Goal: Task Accomplishment & Management: Complete application form

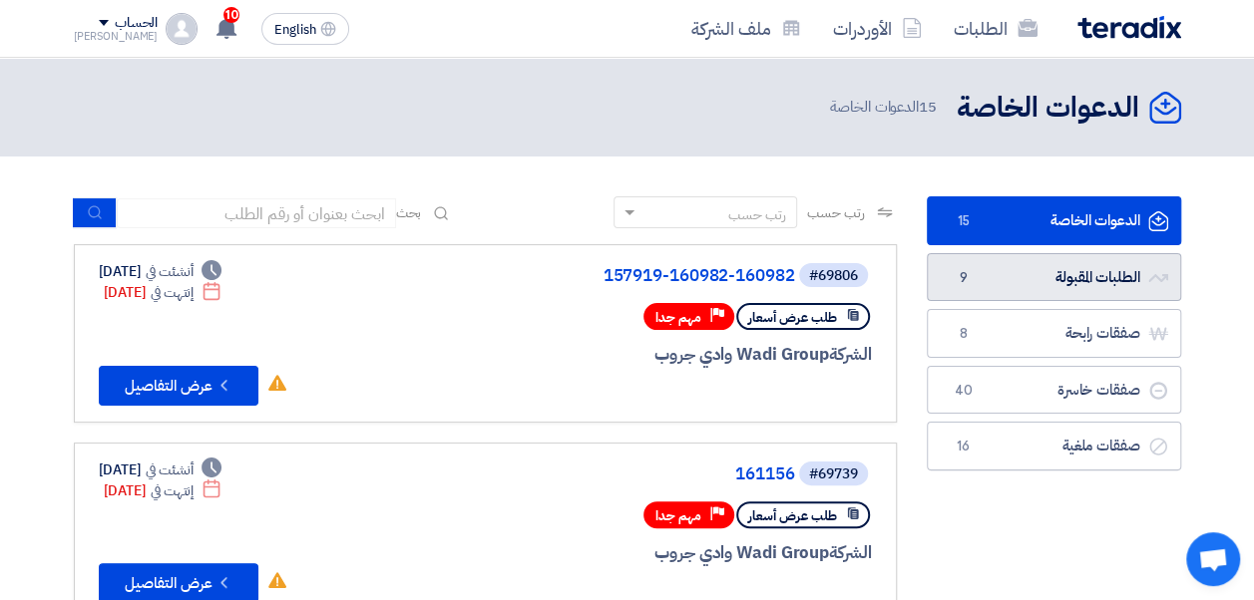
click at [973, 265] on link "الطلبات المقبولة الطلبات المقبولة 9" at bounding box center [1054, 277] width 254 height 49
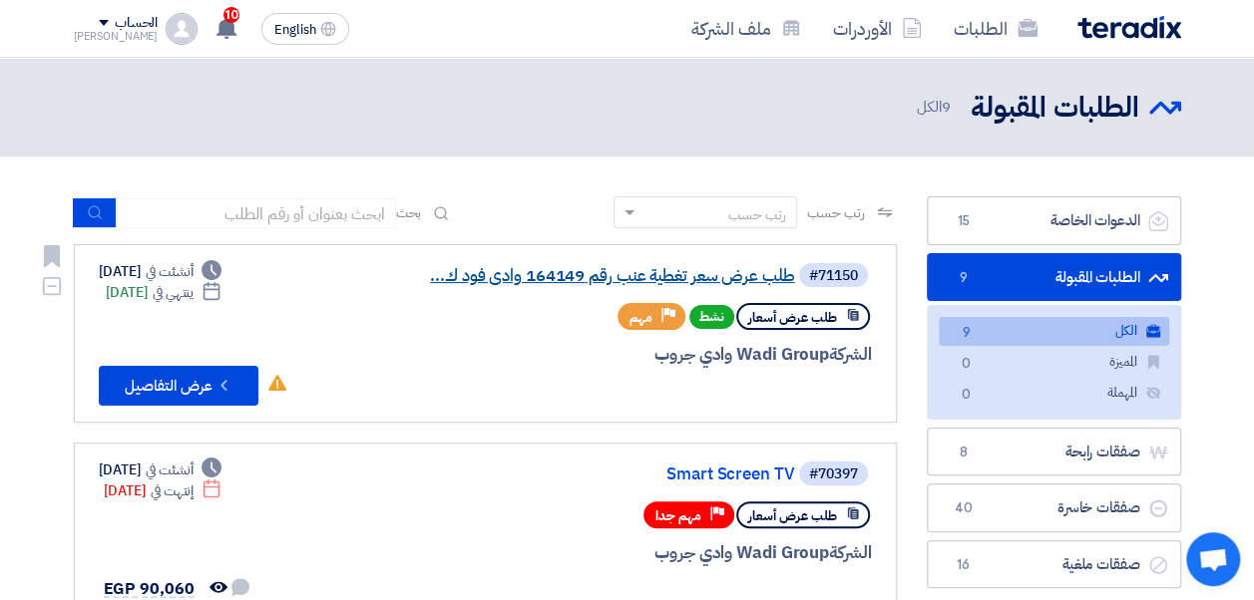
click at [723, 280] on link "طلب عرض سعر تغطية عنب رقم 164149 وادى فود ك..." at bounding box center [595, 276] width 399 height 18
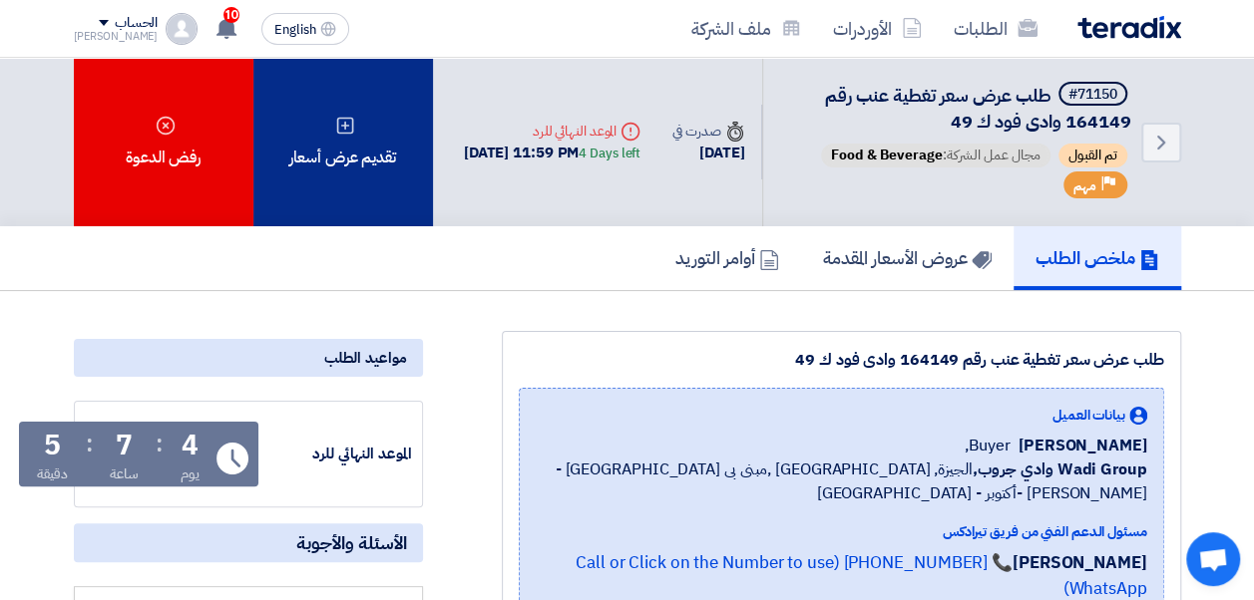
click at [359, 161] on div "تقديم عرض أسعار" at bounding box center [343, 142] width 180 height 169
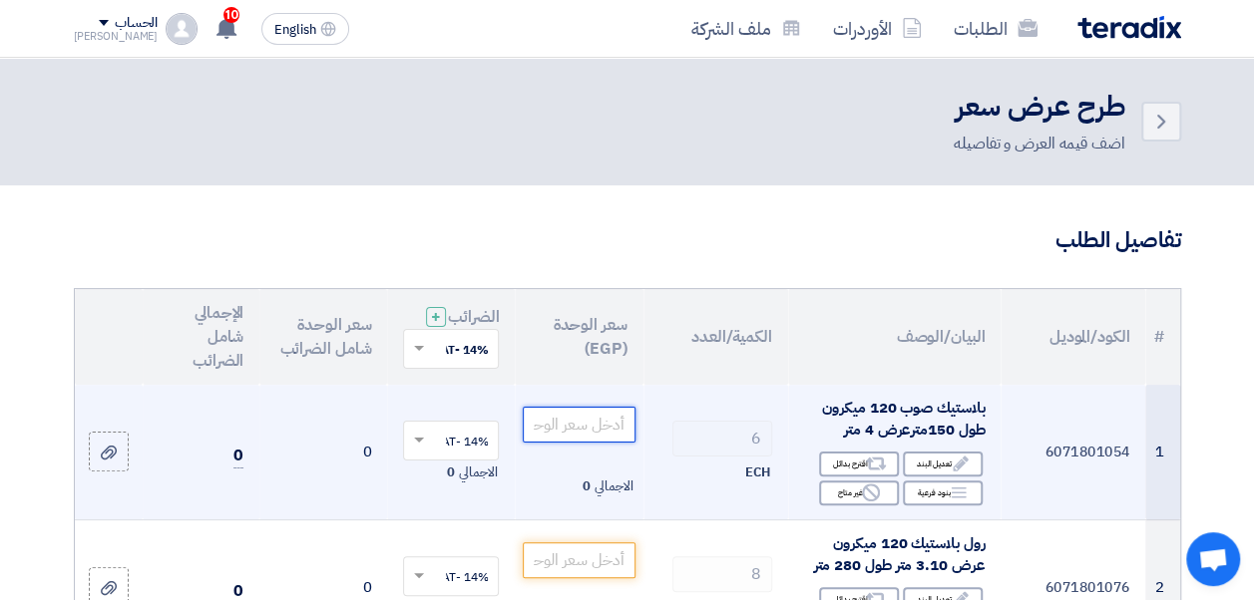
click at [575, 423] on input "number" at bounding box center [579, 425] width 112 height 36
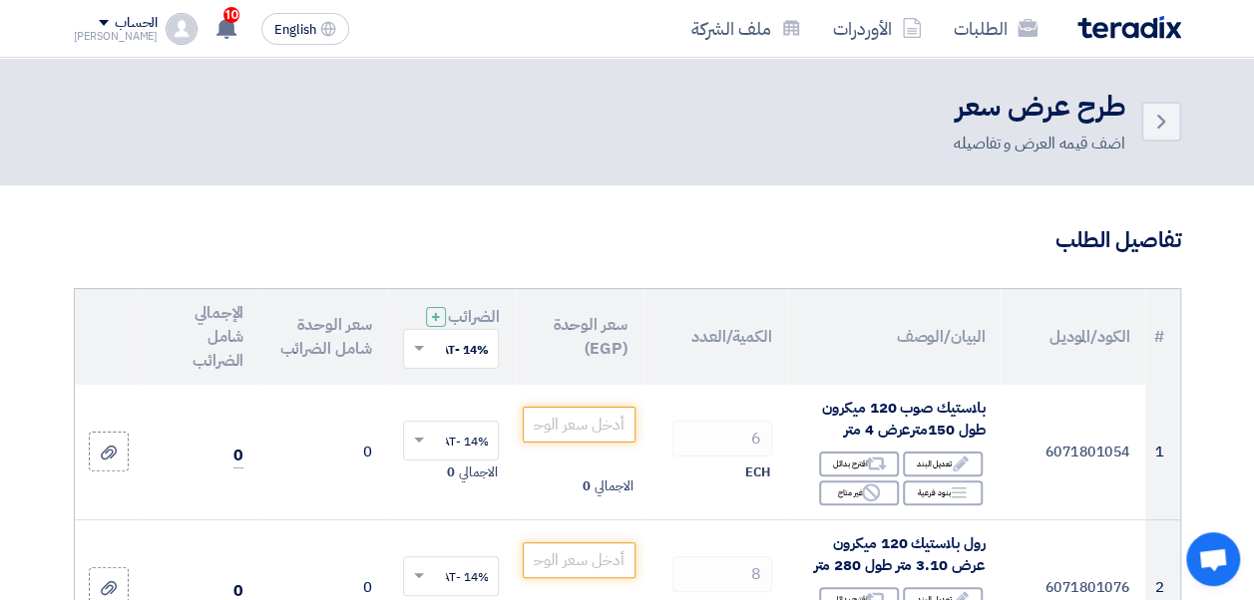
click at [1009, 371] on th "الكود/الموديل" at bounding box center [1072, 337] width 145 height 96
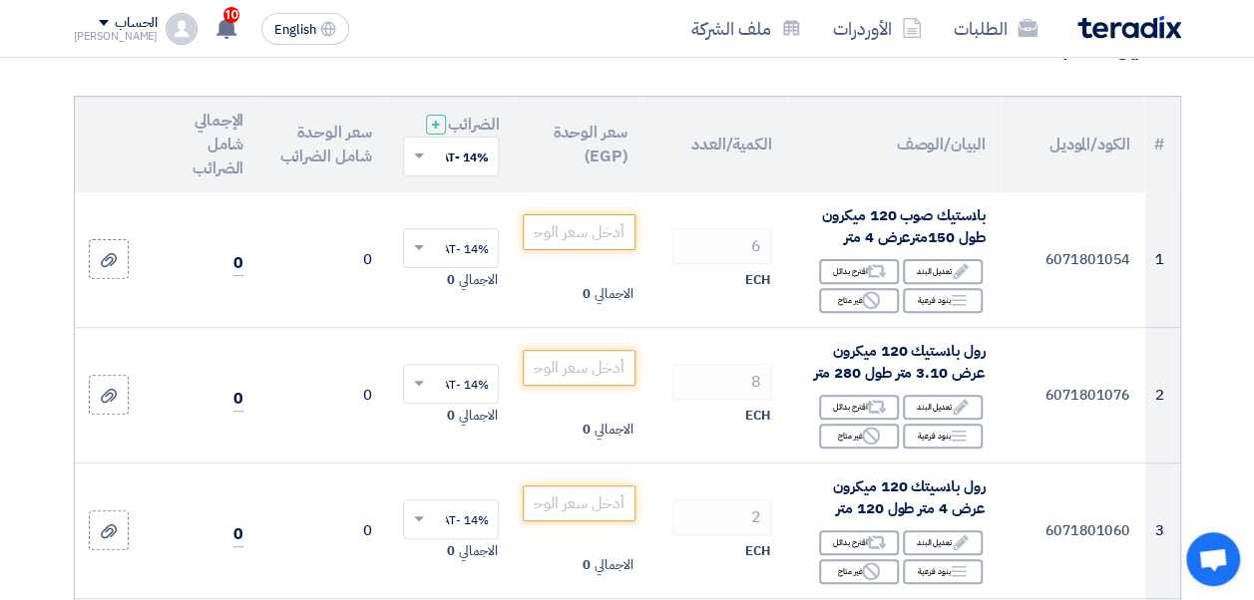
scroll to position [196, 0]
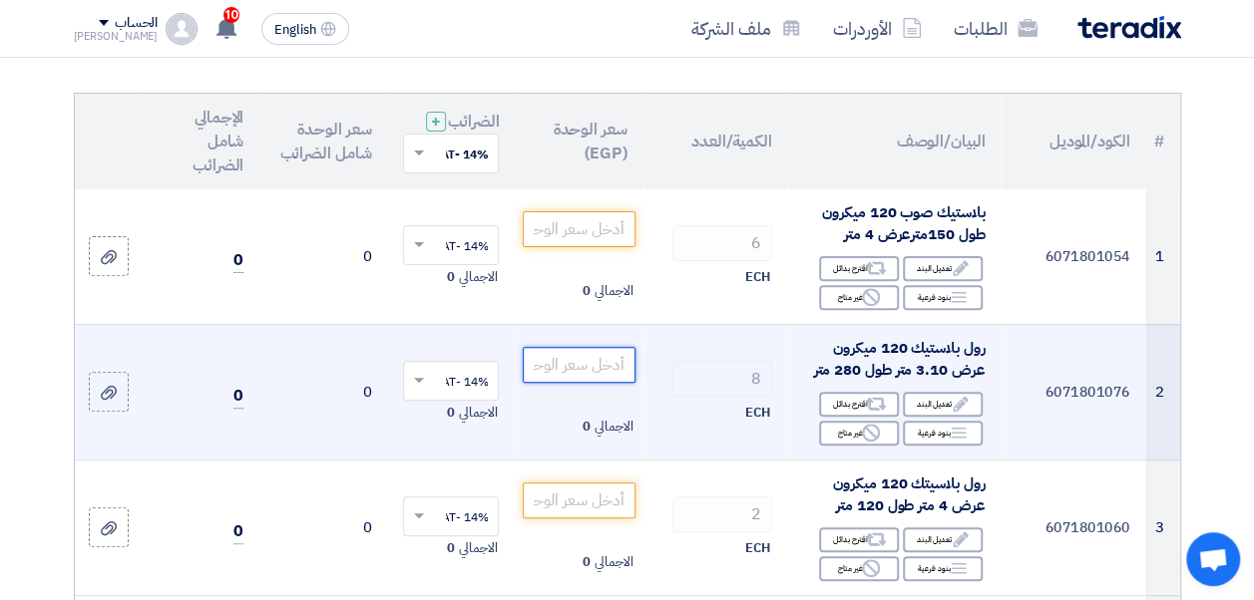
click at [567, 383] on input "number" at bounding box center [579, 365] width 112 height 36
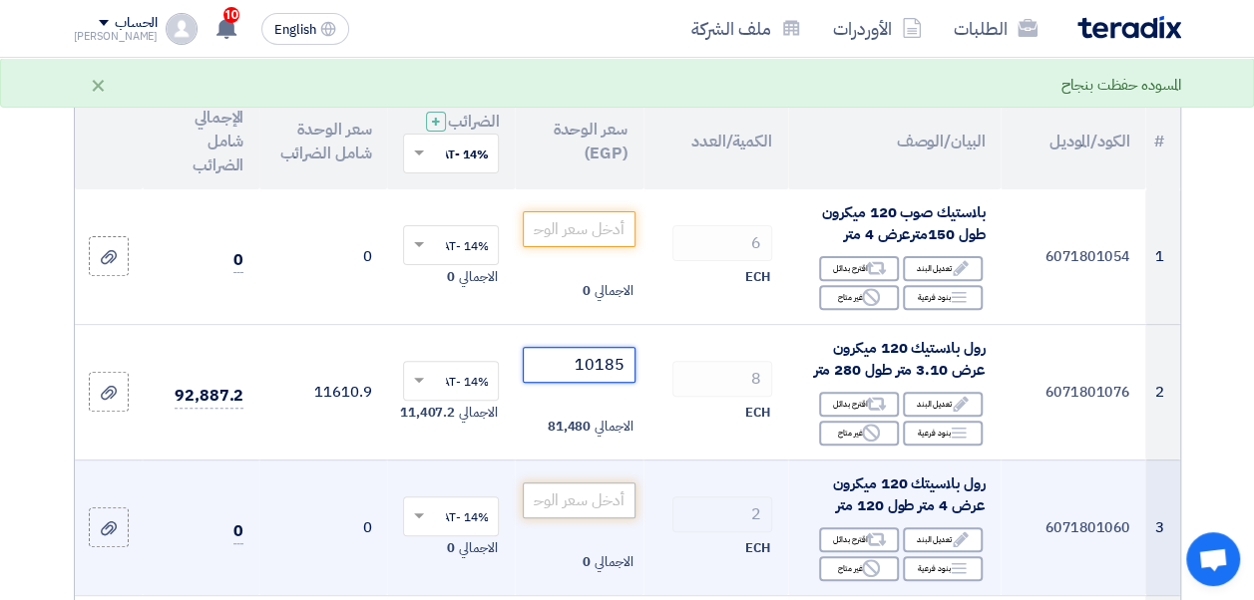
type input "10185"
click at [587, 509] on input "number" at bounding box center [579, 501] width 112 height 36
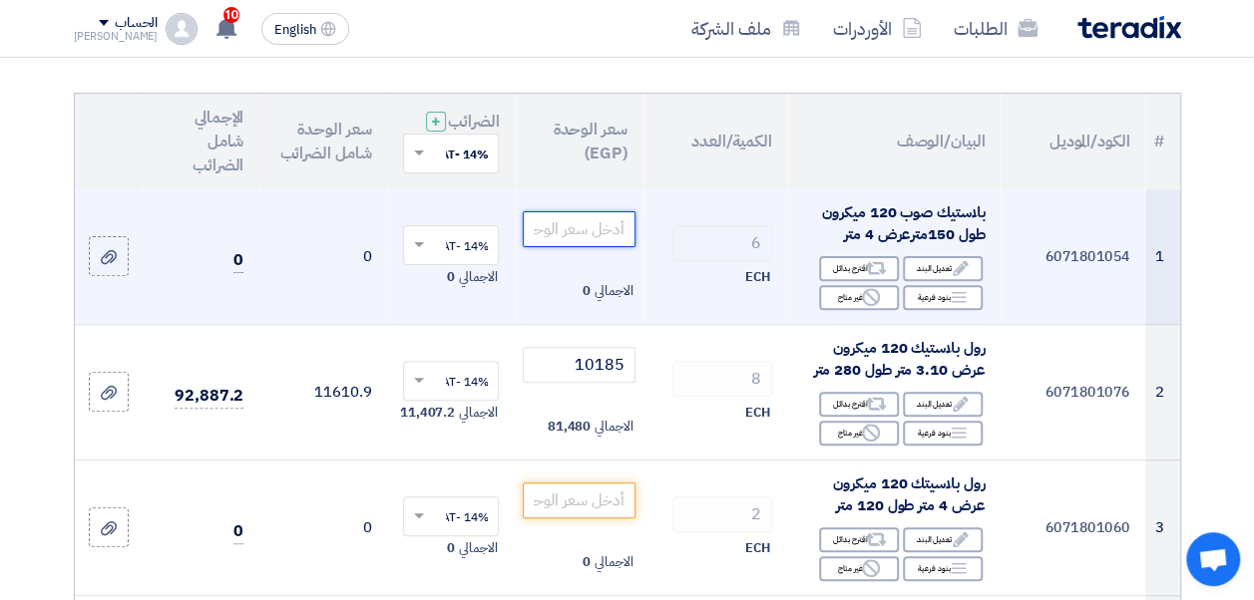
click at [587, 238] on input "number" at bounding box center [579, 229] width 112 height 36
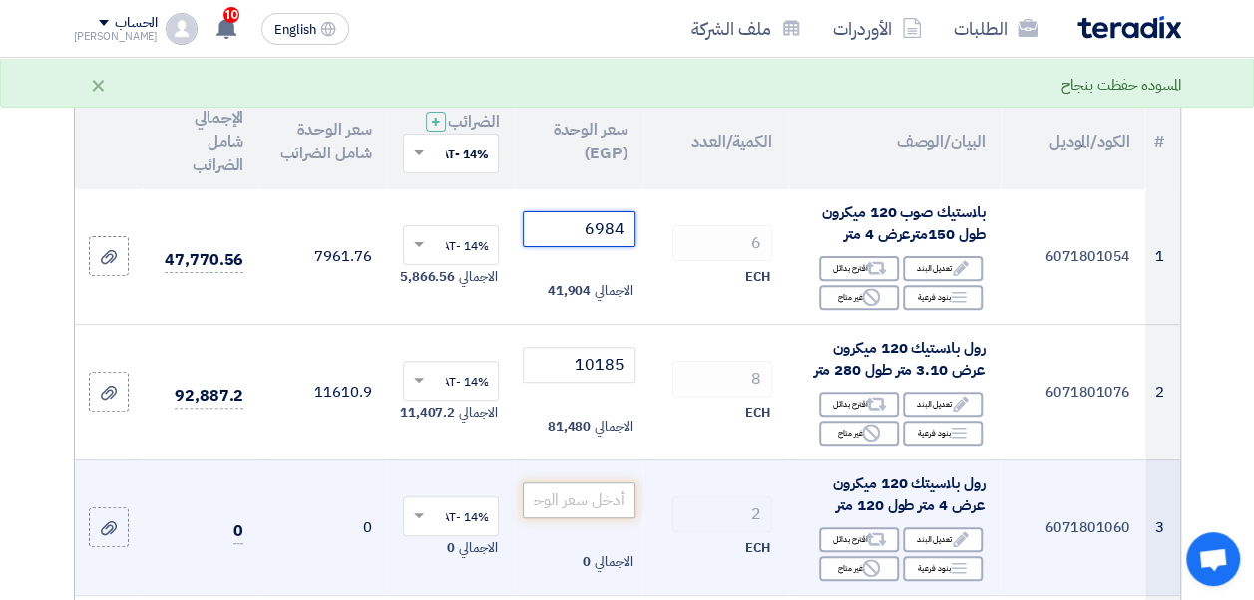
type input "6984"
click at [557, 513] on input "number" at bounding box center [579, 501] width 112 height 36
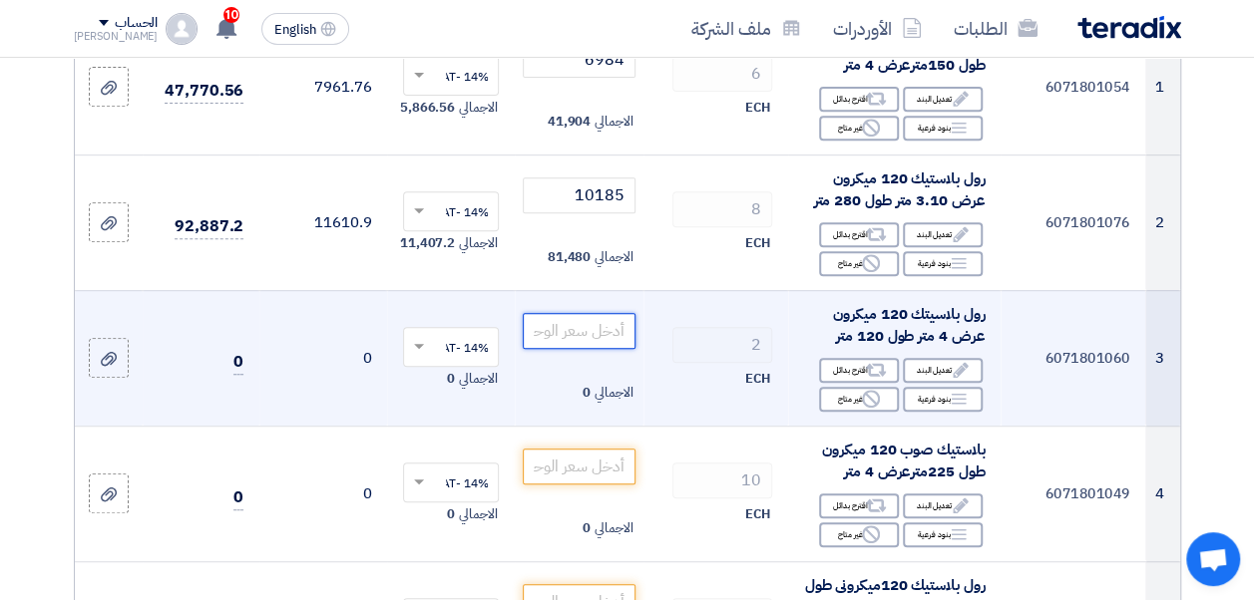
scroll to position [381, 0]
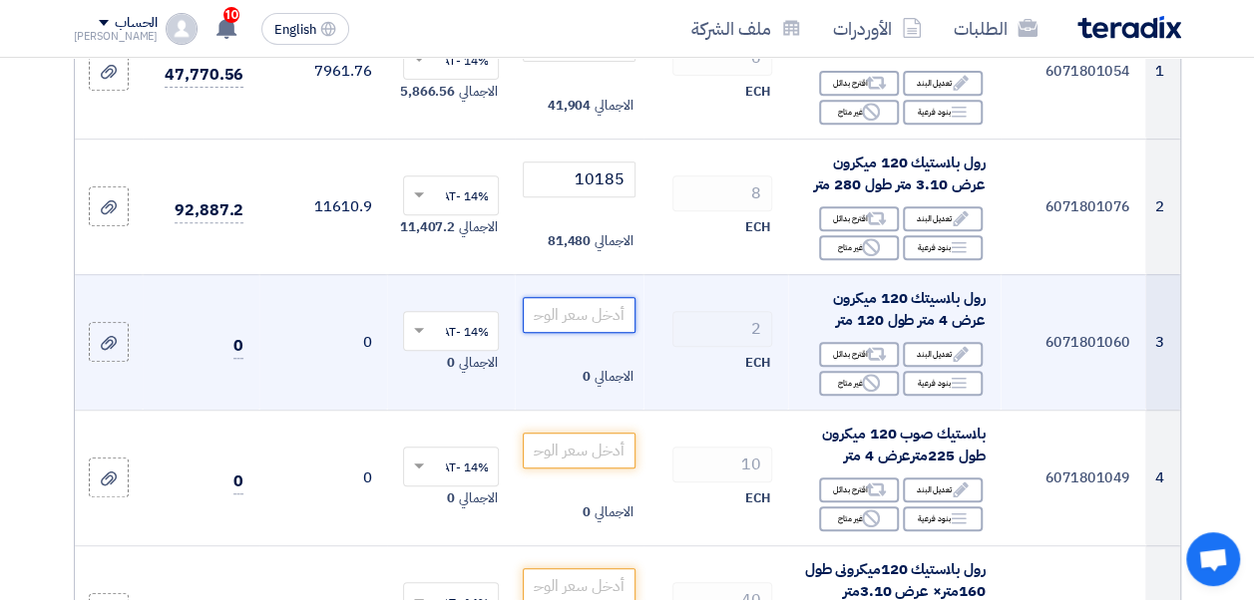
click at [595, 323] on input "number" at bounding box center [579, 315] width 112 height 36
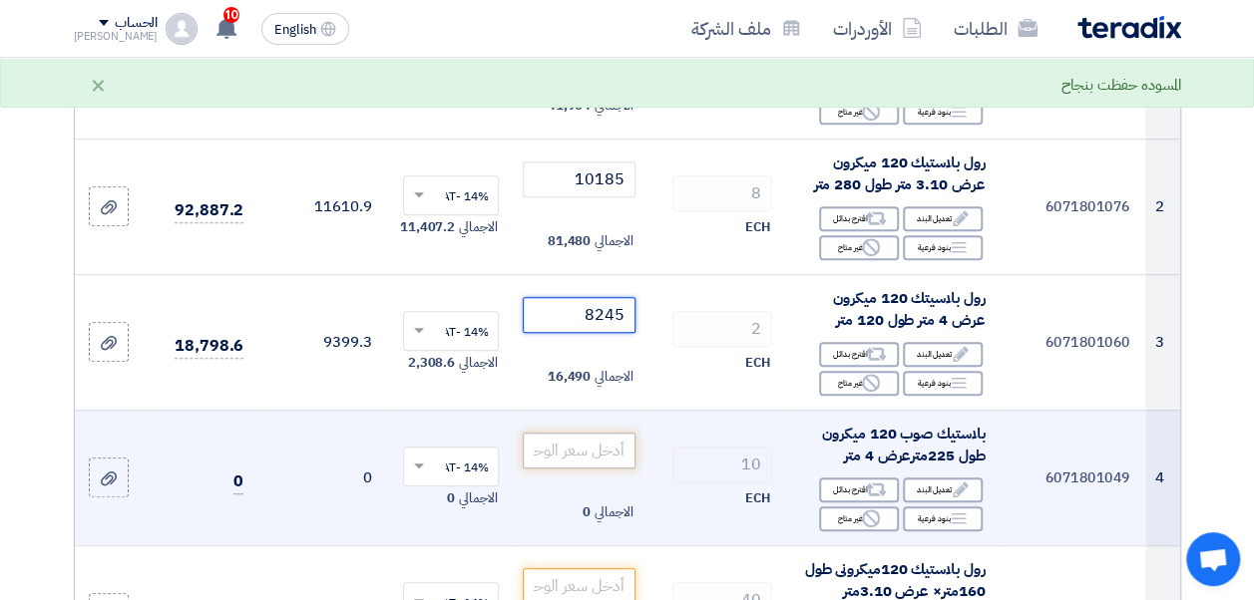
type input "8245"
click at [596, 461] on input "number" at bounding box center [579, 451] width 112 height 36
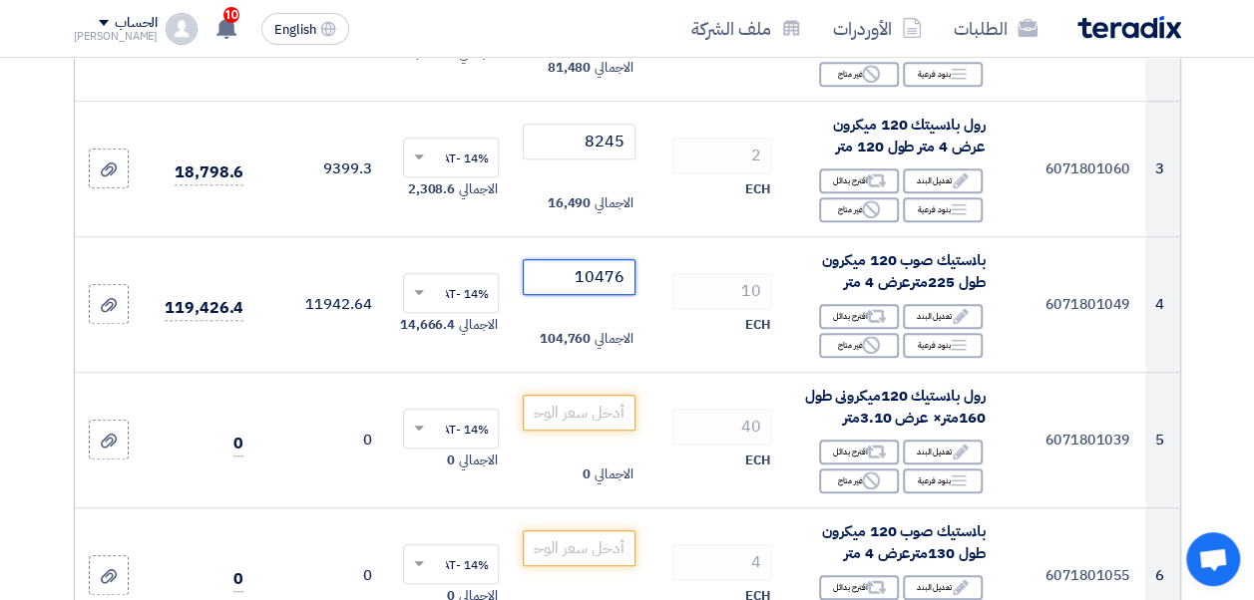
scroll to position [581, 0]
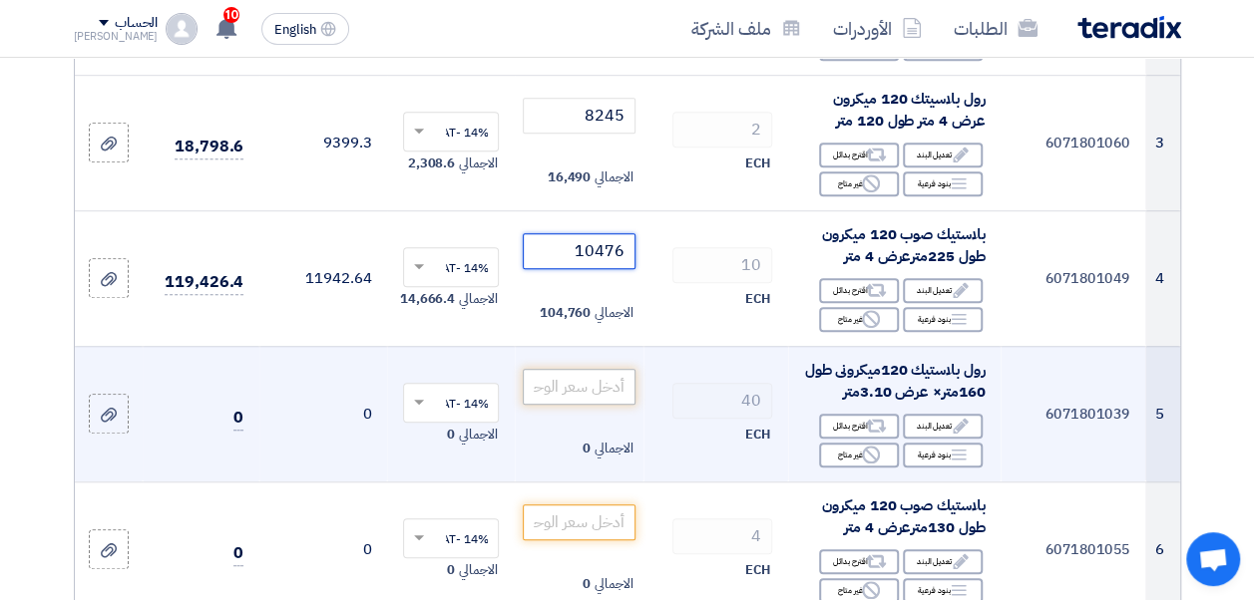
type input "10476"
click at [590, 385] on input "number" at bounding box center [579, 387] width 112 height 36
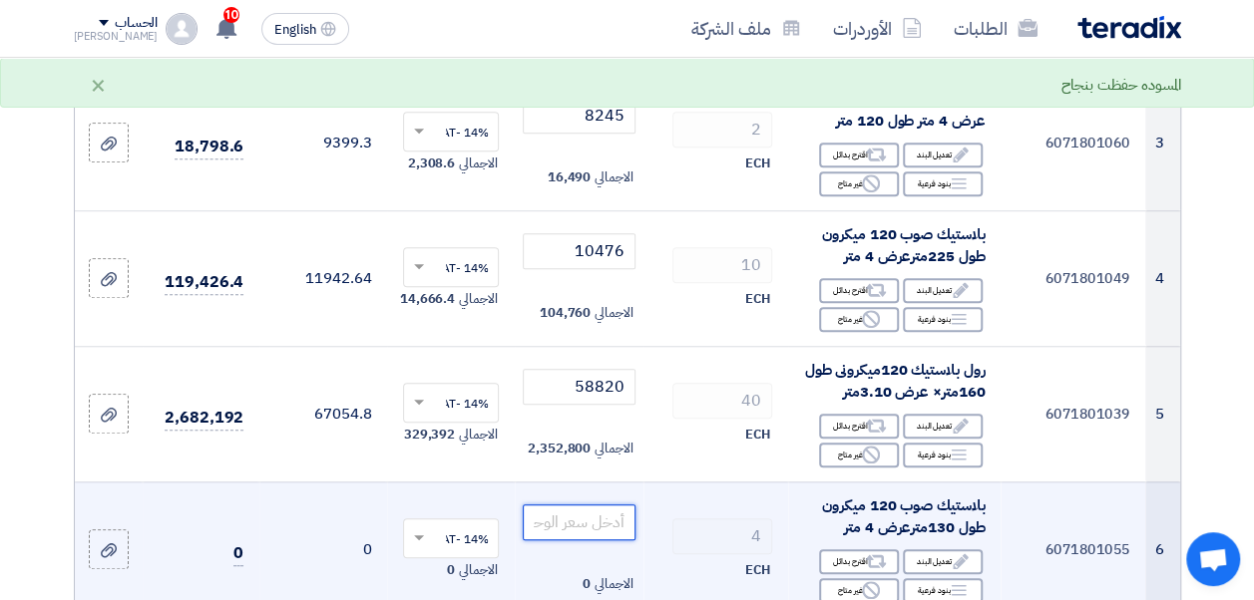
click at [585, 533] on input "number" at bounding box center [579, 523] width 112 height 36
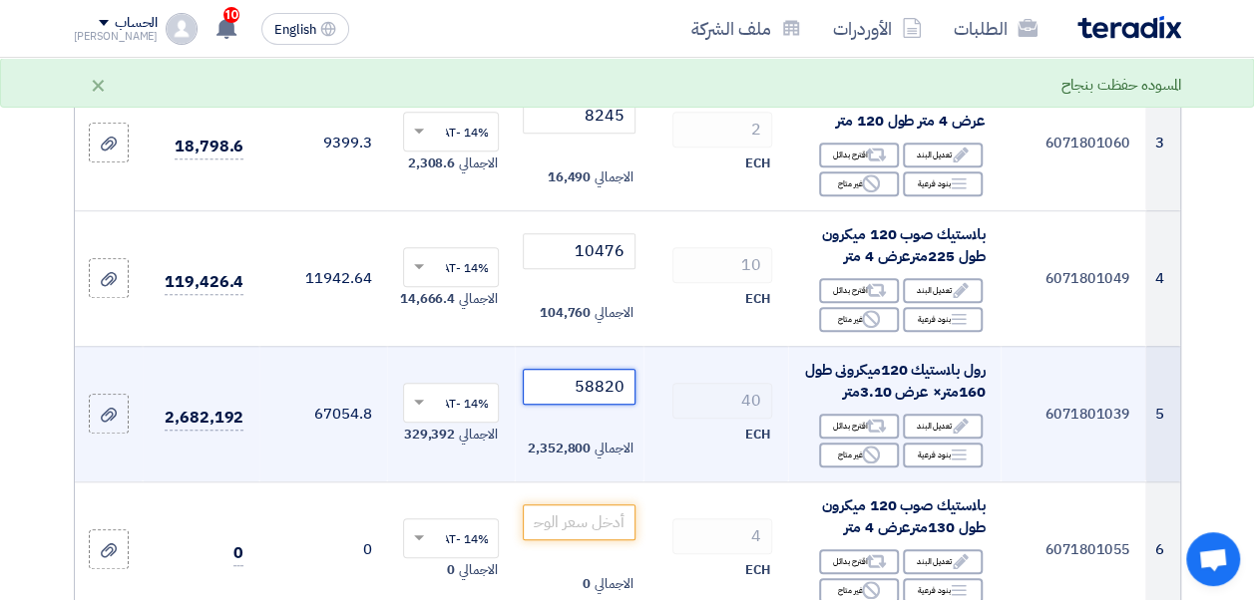
click at [599, 398] on input "58820" at bounding box center [579, 387] width 112 height 36
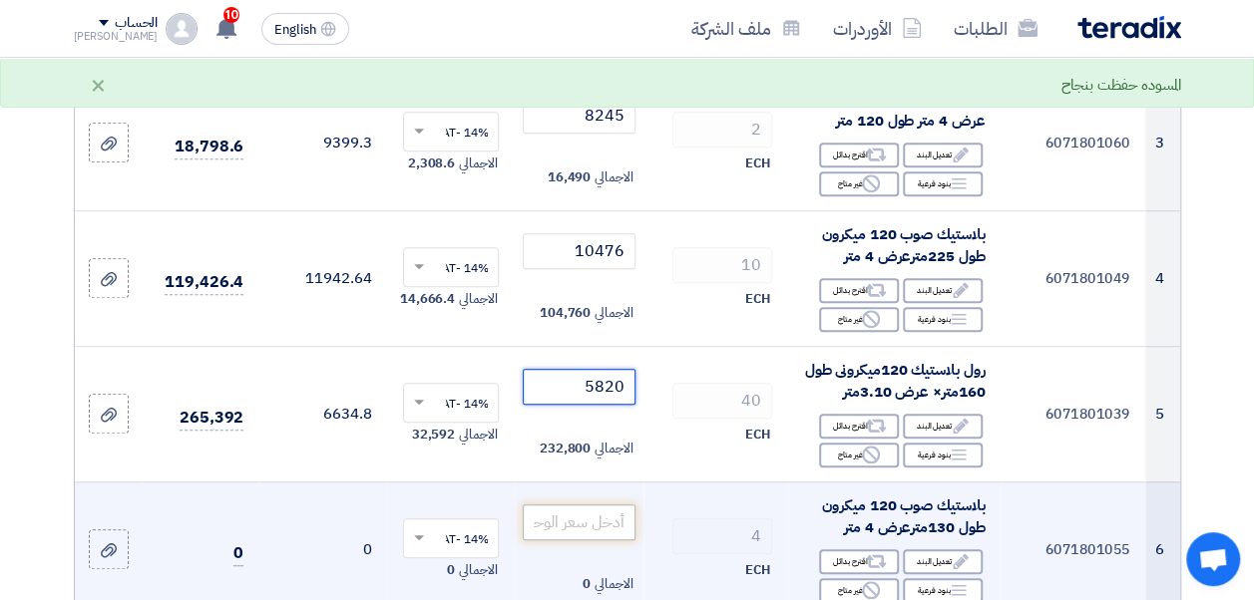
type input "5820"
click at [600, 541] on input "number" at bounding box center [579, 523] width 112 height 36
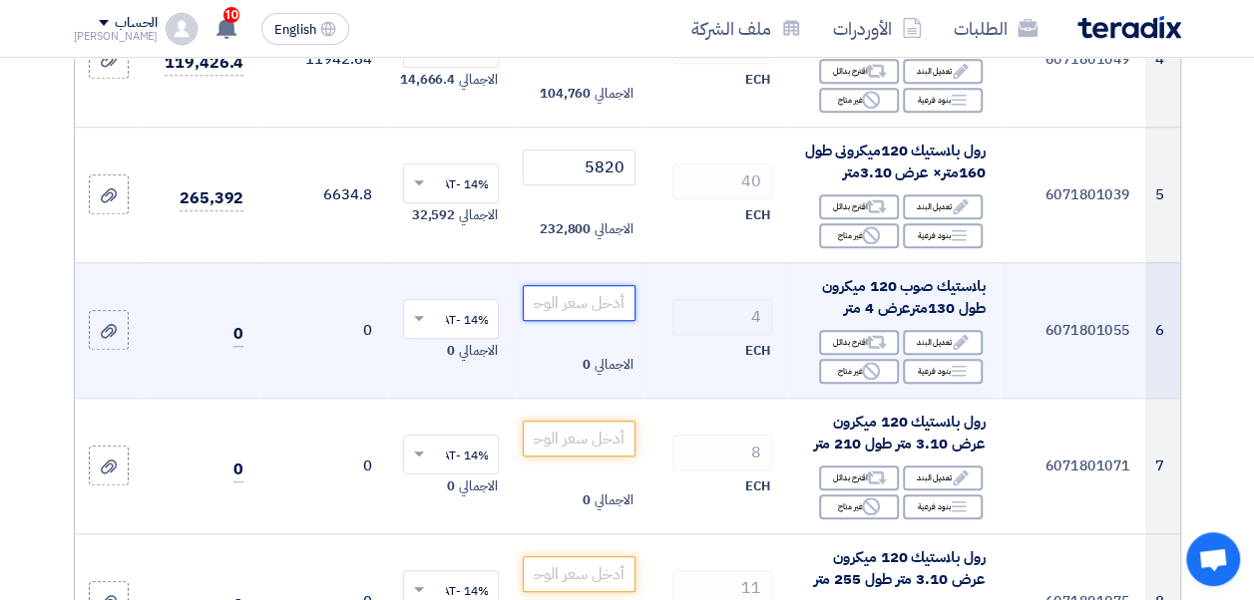
scroll to position [814, 0]
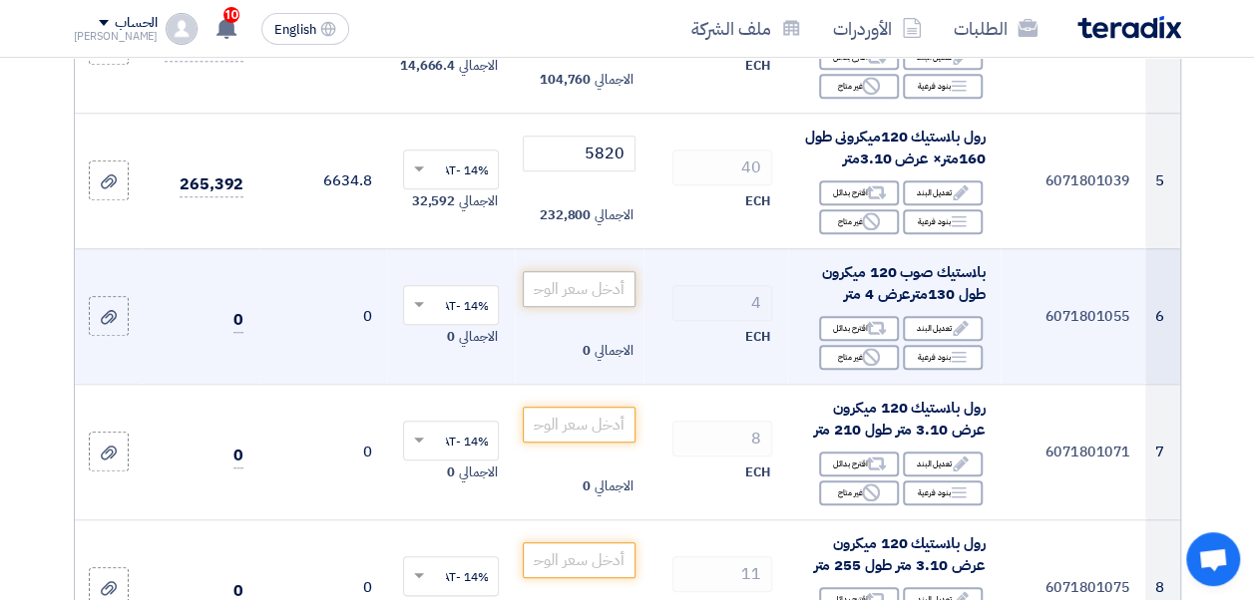
click at [600, 542] on td "الاجمالي 0" at bounding box center [579, 588] width 128 height 136
click at [601, 301] on input "number" at bounding box center [579, 289] width 112 height 36
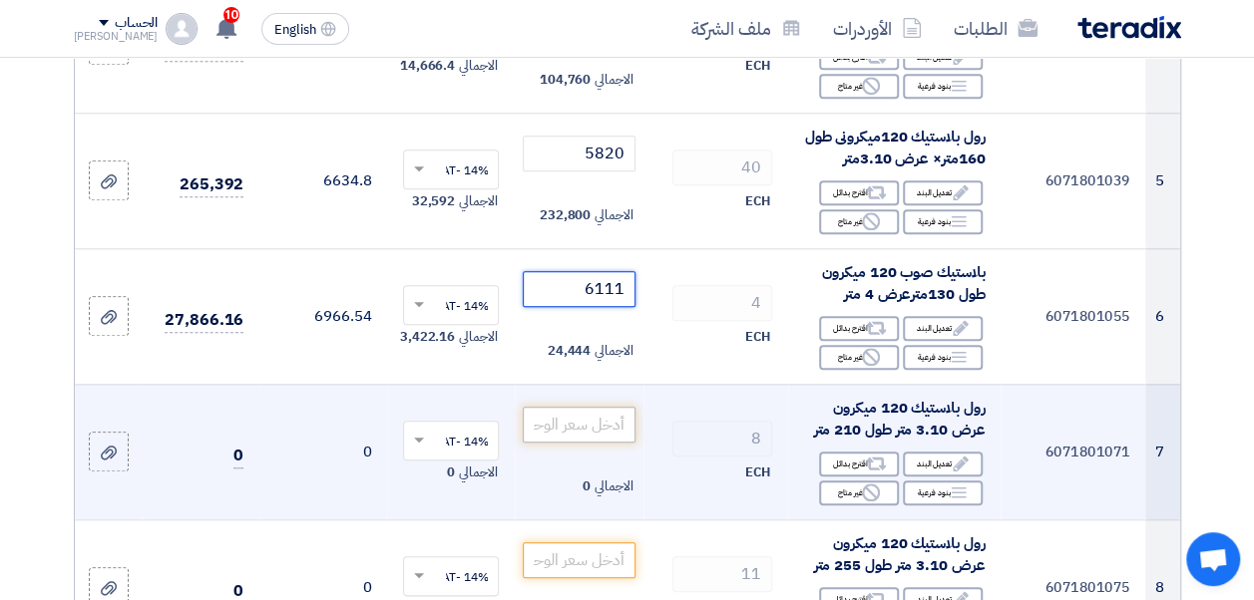
type input "6111"
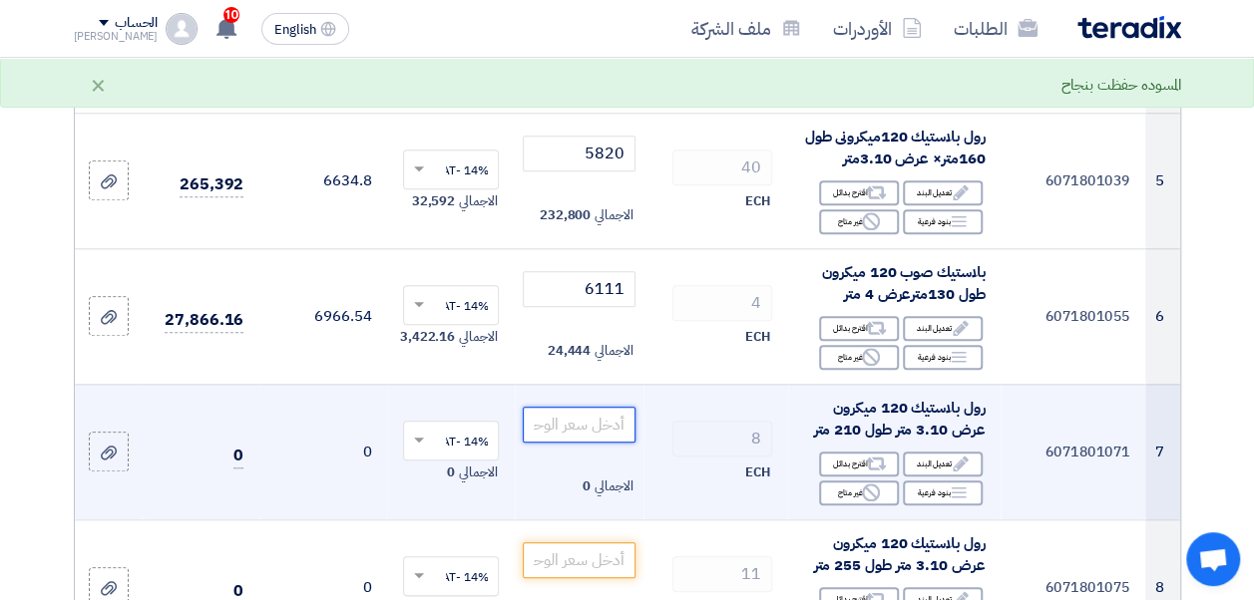
click at [612, 441] on input "number" at bounding box center [579, 425] width 112 height 36
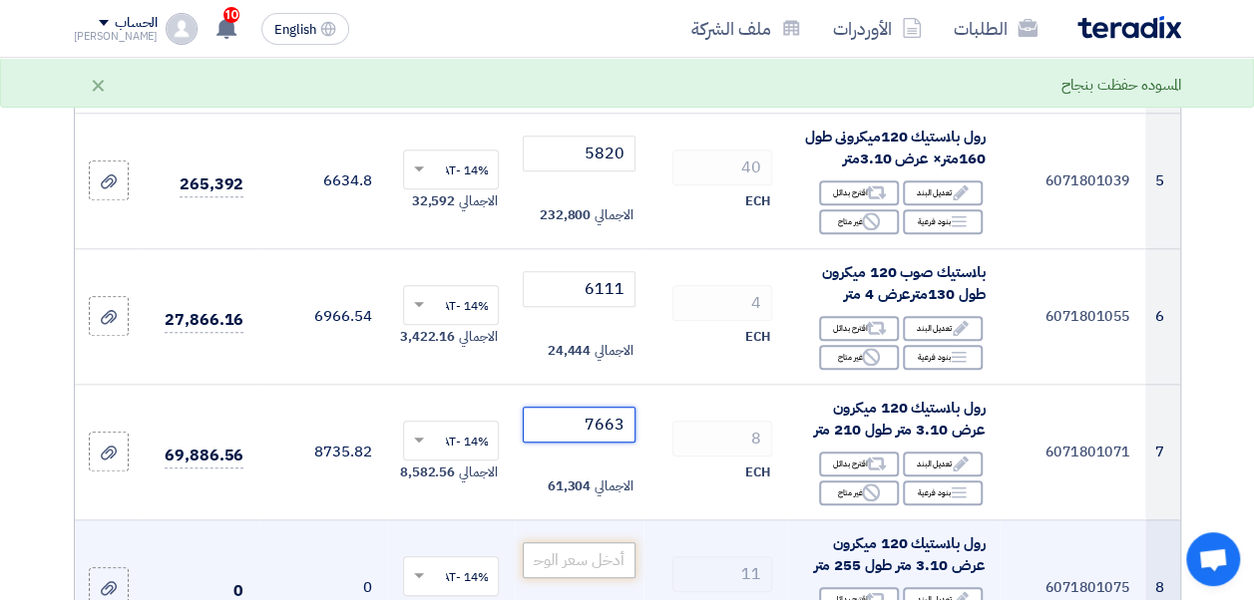
type input "7663"
click at [595, 558] on input "number" at bounding box center [579, 561] width 112 height 36
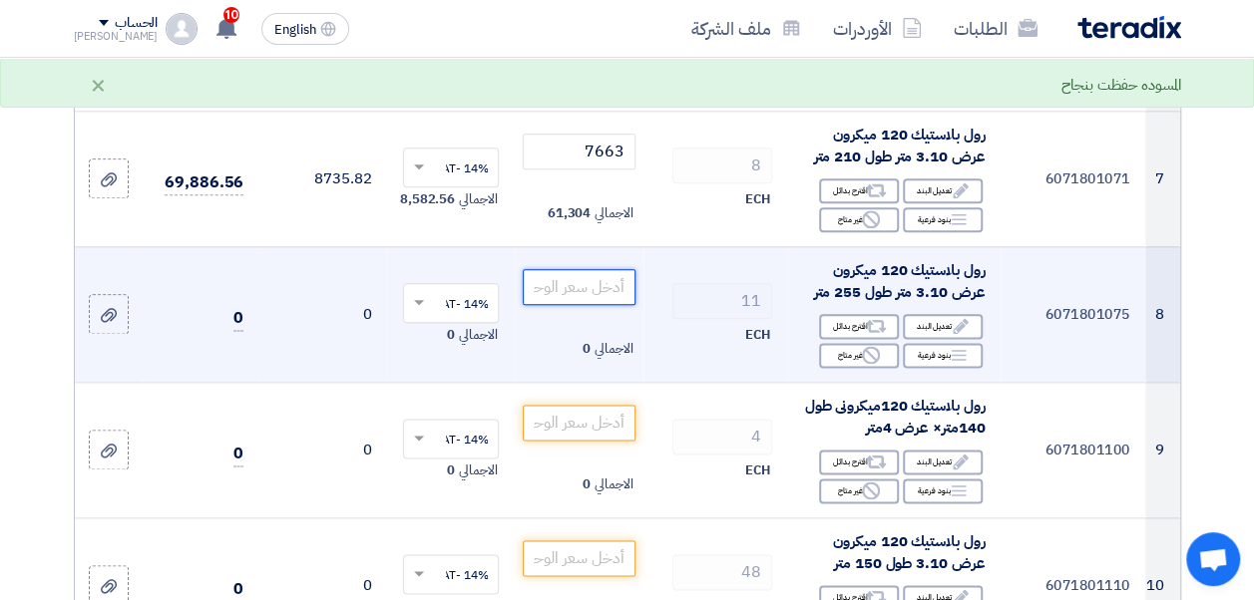
scroll to position [1088, 0]
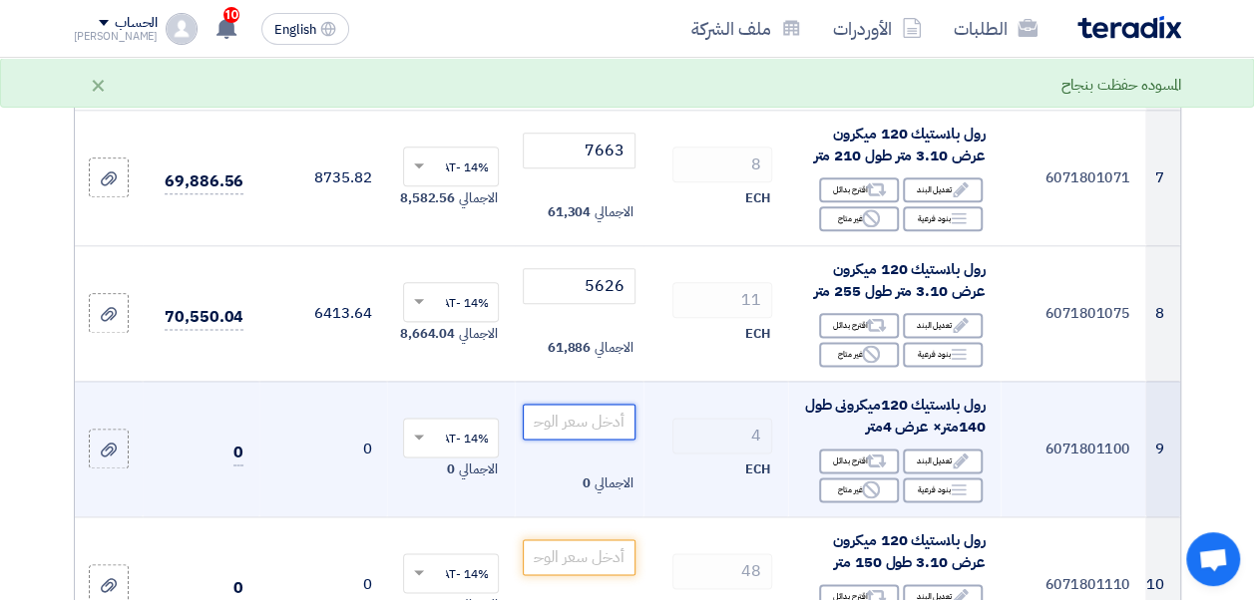
click at [600, 431] on input "number" at bounding box center [579, 422] width 112 height 36
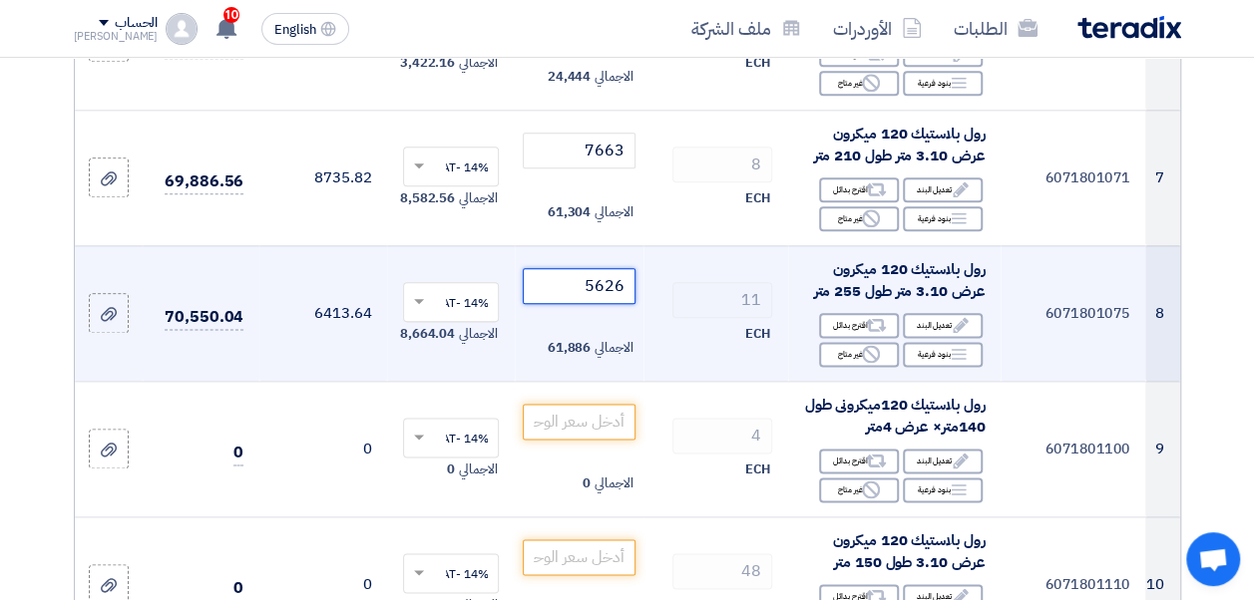
click at [592, 287] on input "5626" at bounding box center [579, 286] width 112 height 36
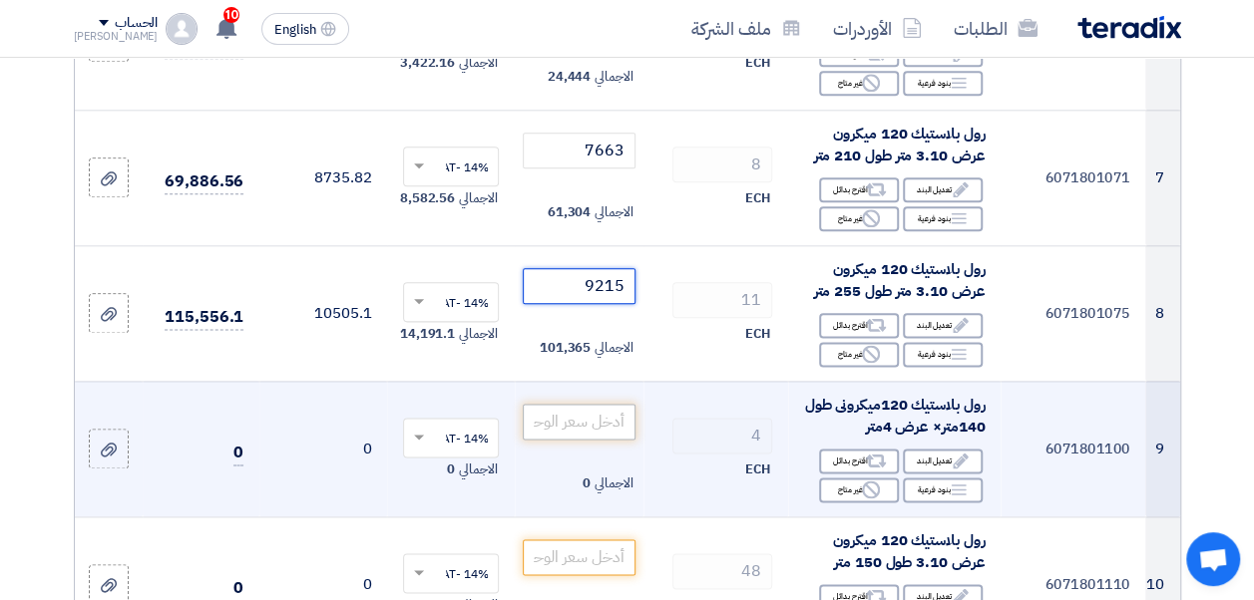
type input "9215"
click at [592, 420] on input "number" at bounding box center [579, 422] width 112 height 36
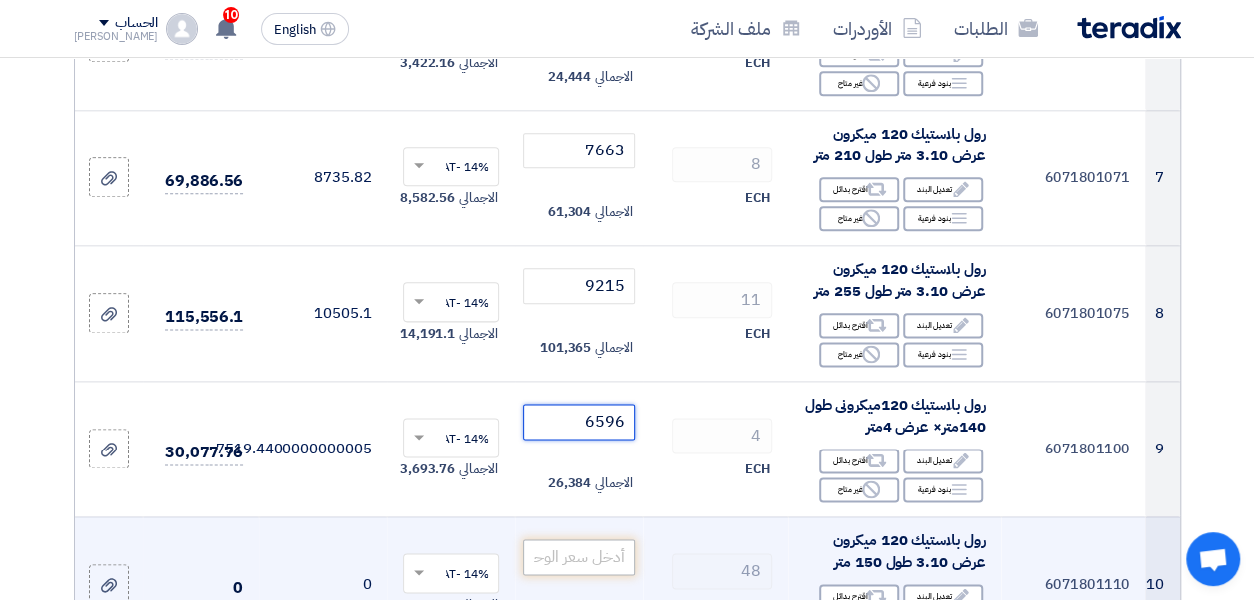
type input "6596"
click at [600, 566] on input "number" at bounding box center [579, 558] width 112 height 36
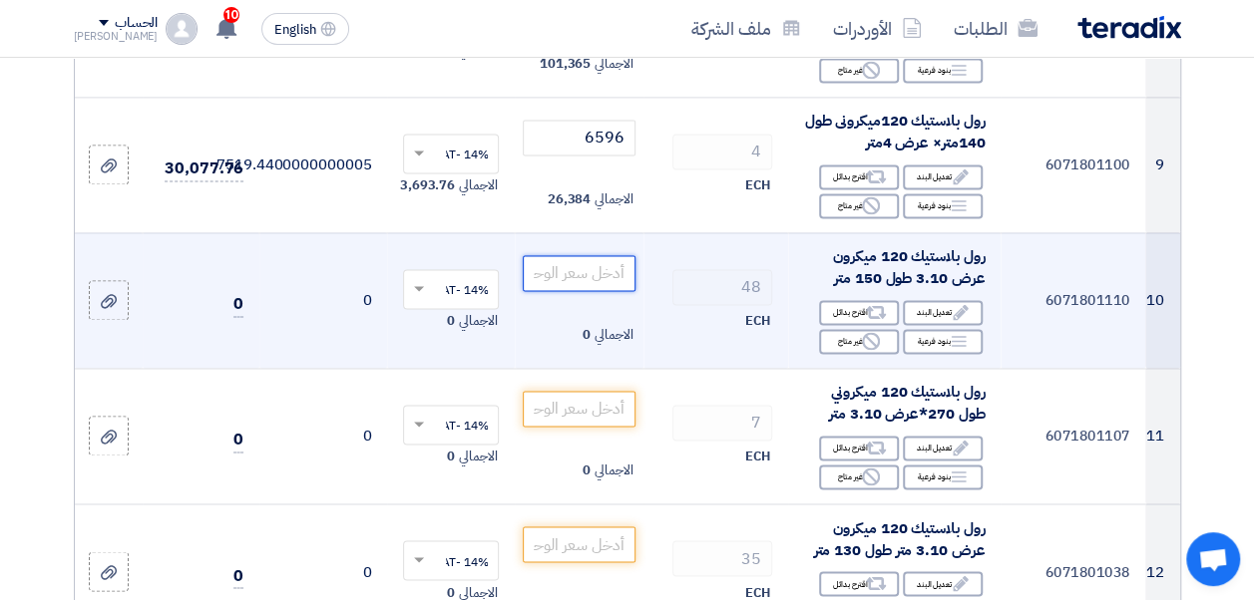
scroll to position [1372, 0]
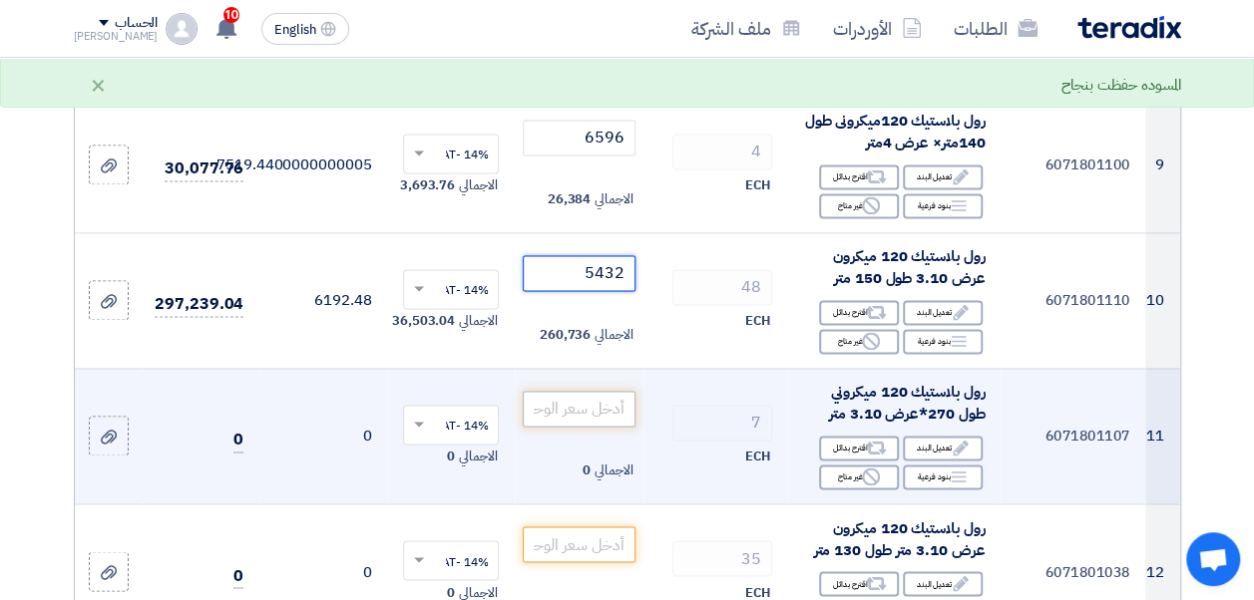
type input "5432"
click at [583, 417] on input "number" at bounding box center [579, 409] width 112 height 36
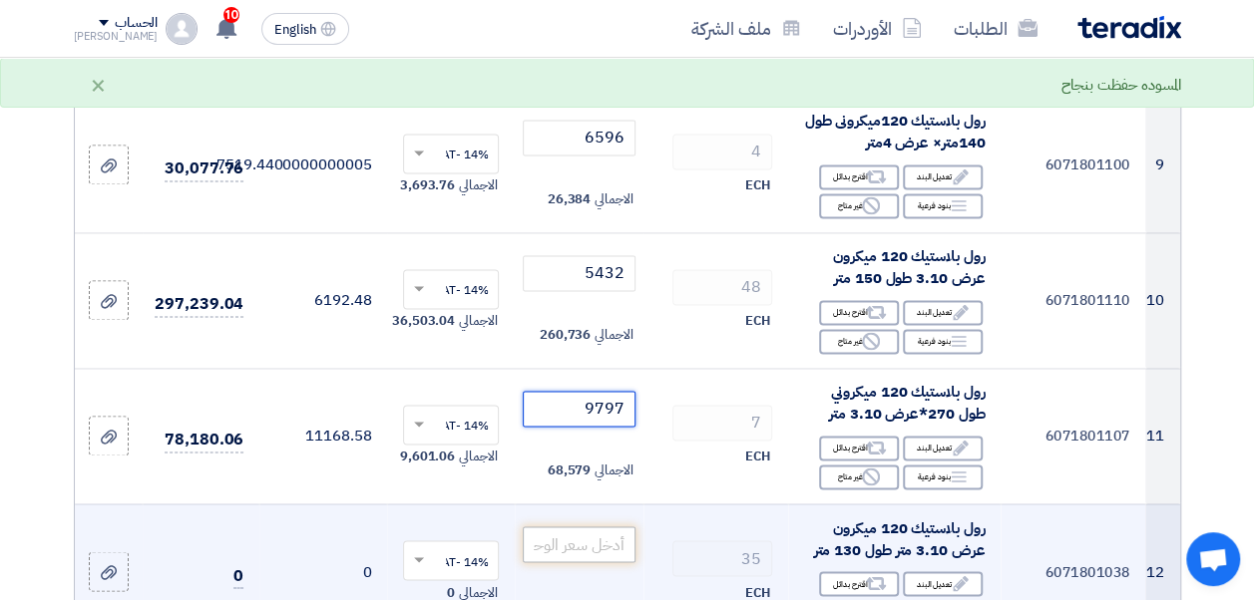
type input "9797"
click at [608, 551] on input "number" at bounding box center [579, 545] width 112 height 36
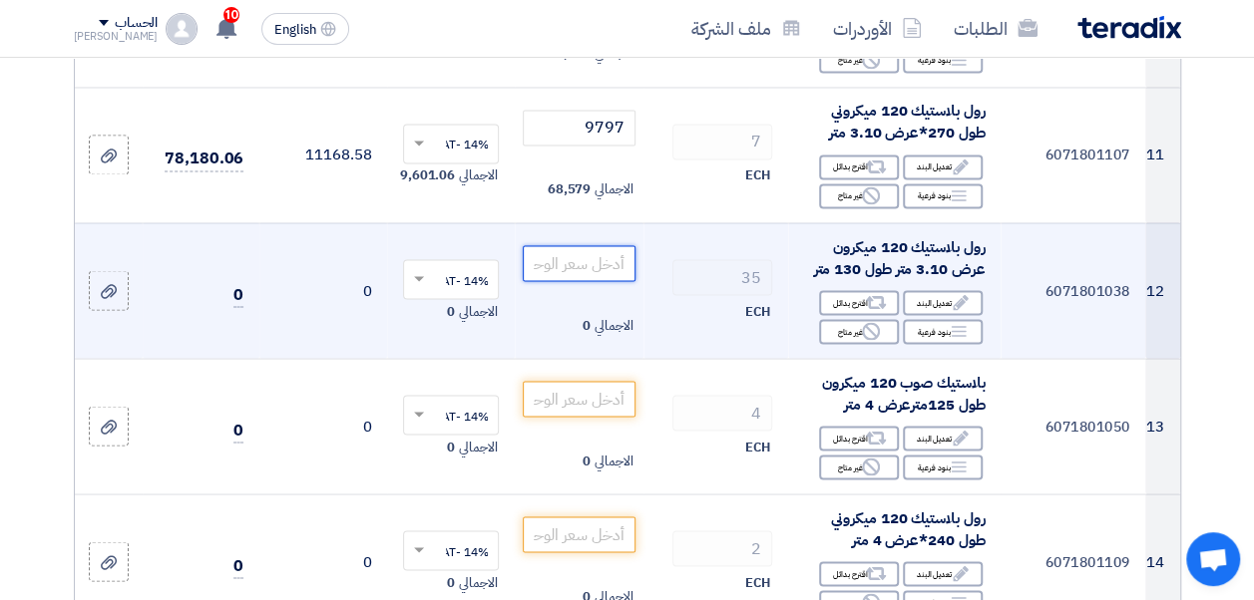
scroll to position [1669, 0]
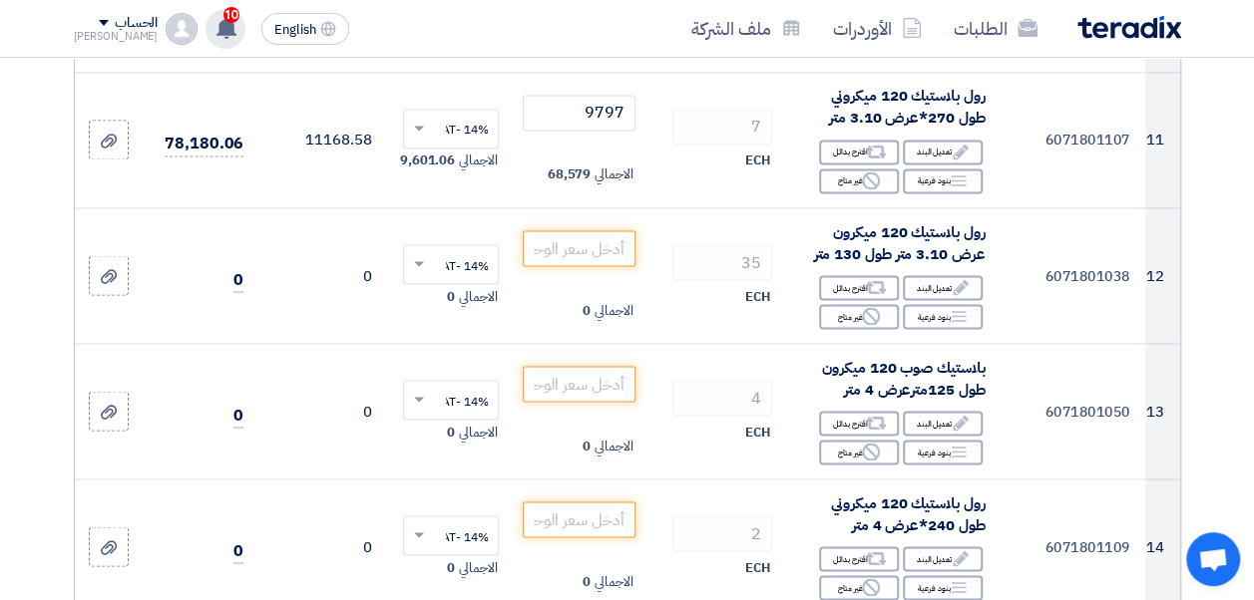
click at [205, 38] on div "10 تم نشر طلب عروض أسعار جديد - شاهد التفاصيل [DATE] تم نشر طلب عروض أسعار جديد…" at bounding box center [225, 29] width 40 height 40
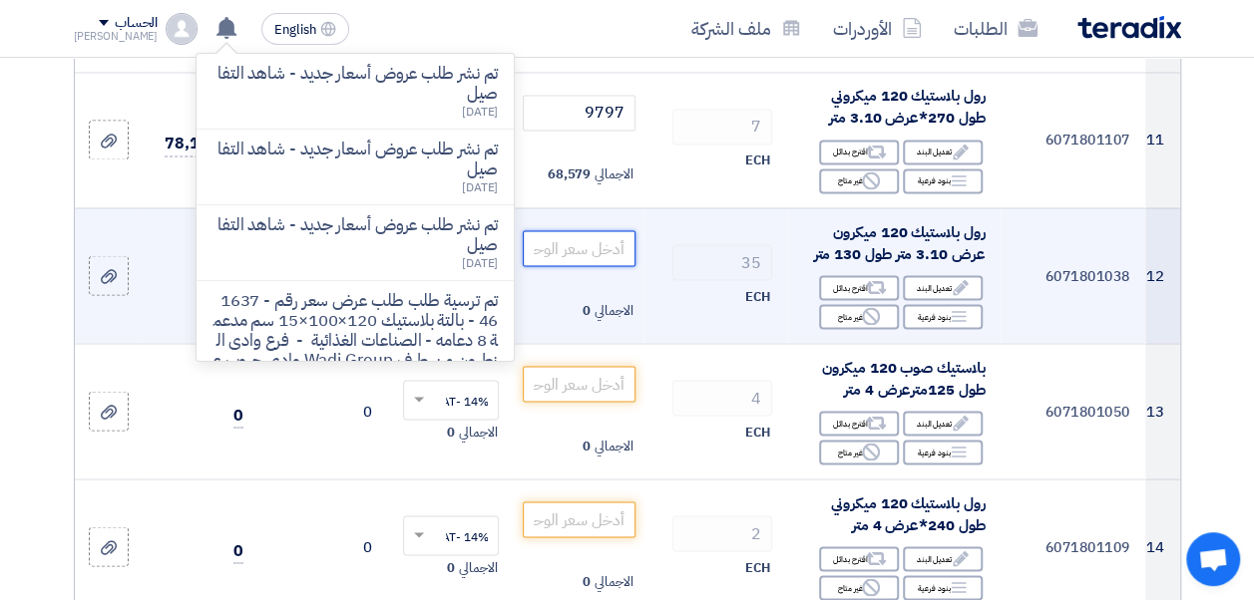
click at [585, 259] on input "number" at bounding box center [579, 248] width 112 height 36
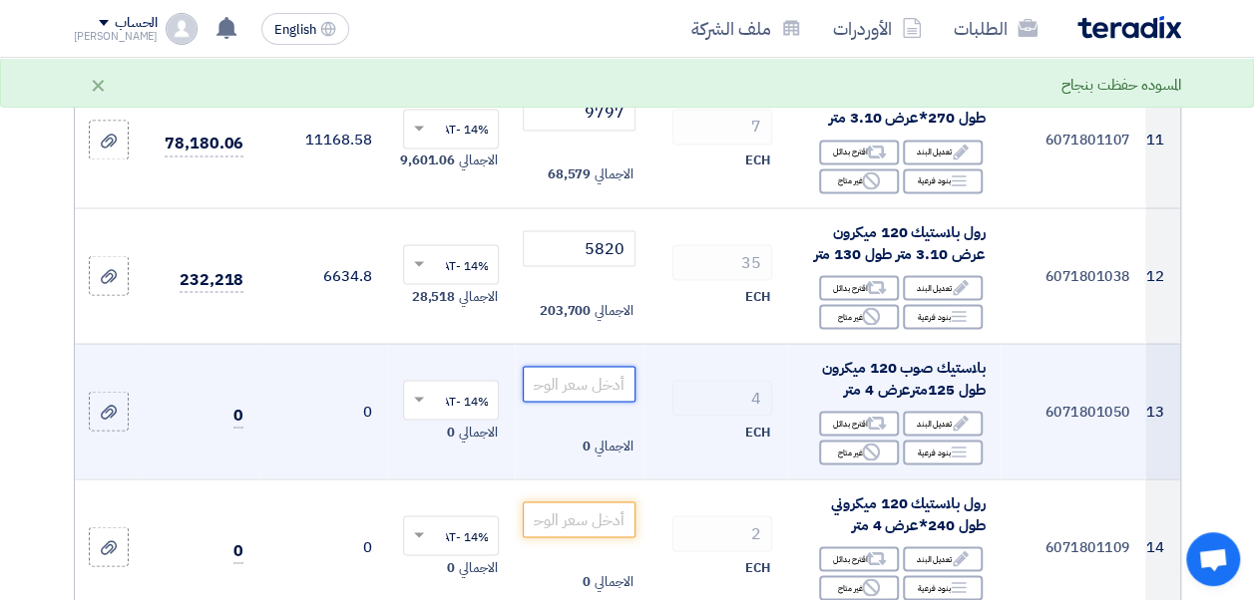
click at [610, 390] on input "number" at bounding box center [579, 384] width 112 height 36
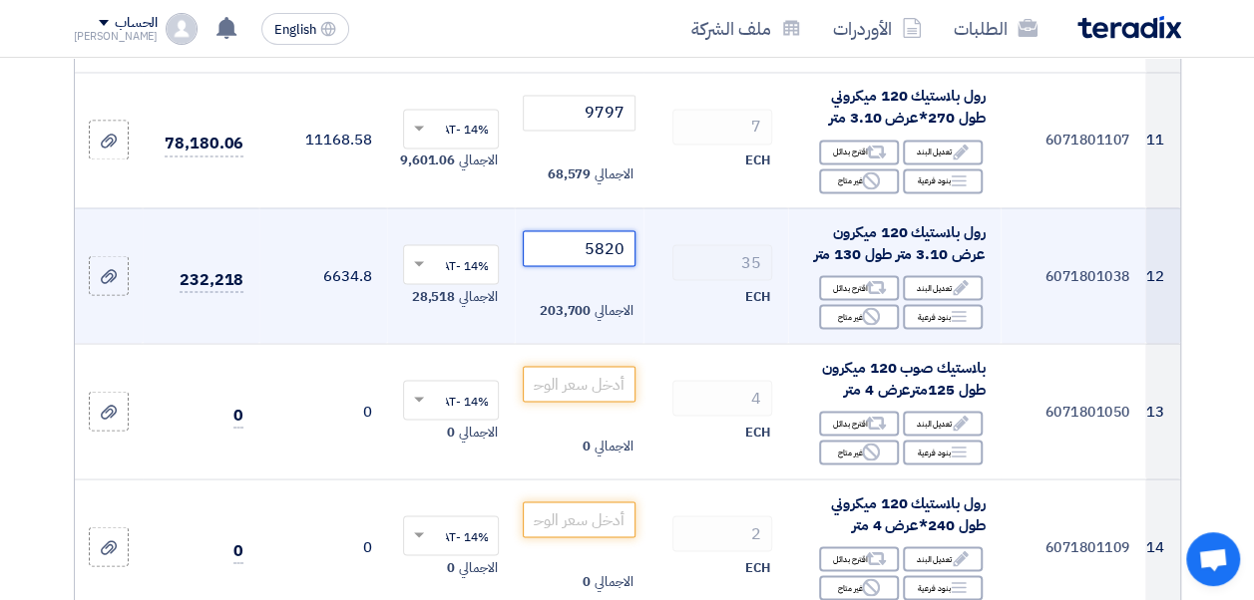
click at [591, 249] on input "5820" at bounding box center [579, 248] width 112 height 36
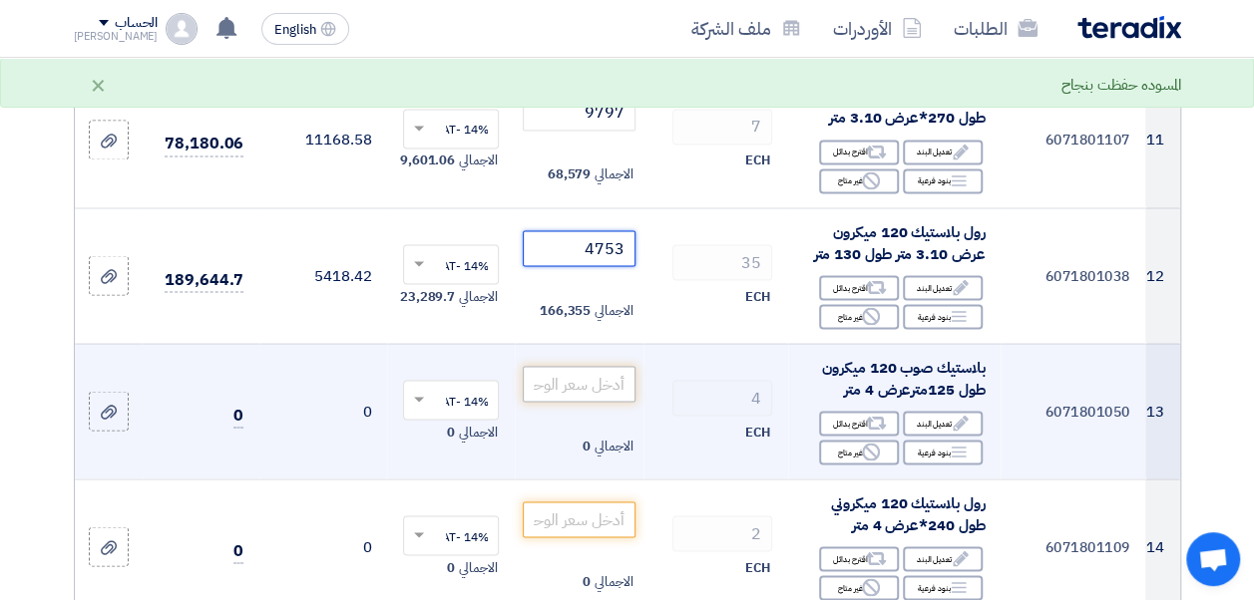
type input "4753"
click at [583, 399] on input "number" at bounding box center [579, 384] width 112 height 36
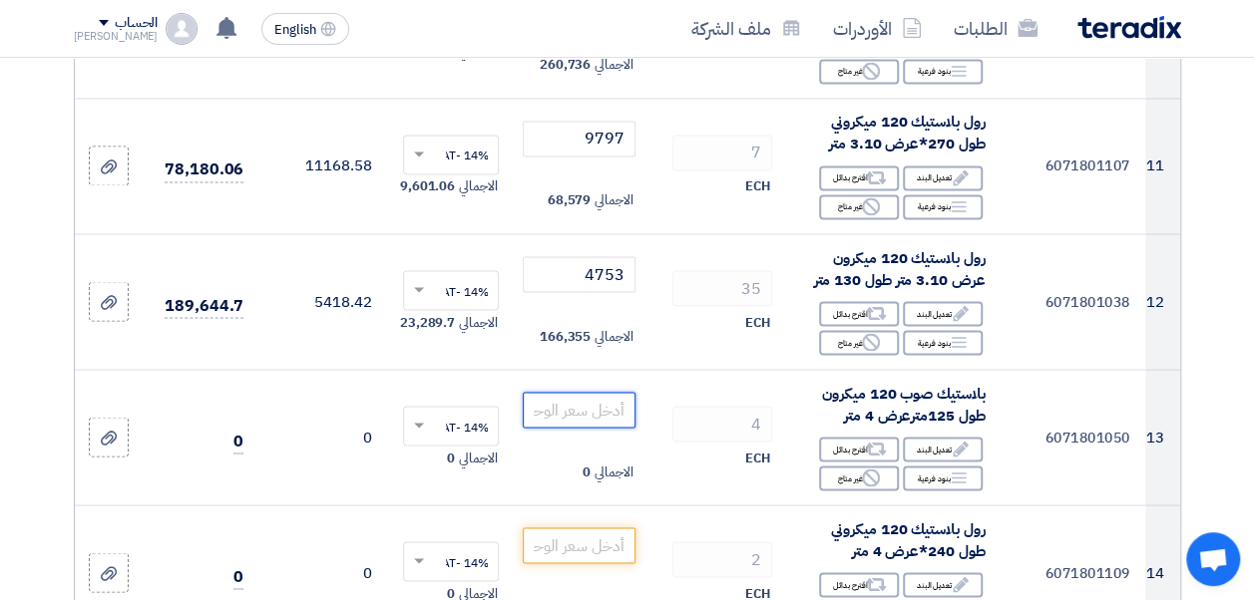
scroll to position [1683, 0]
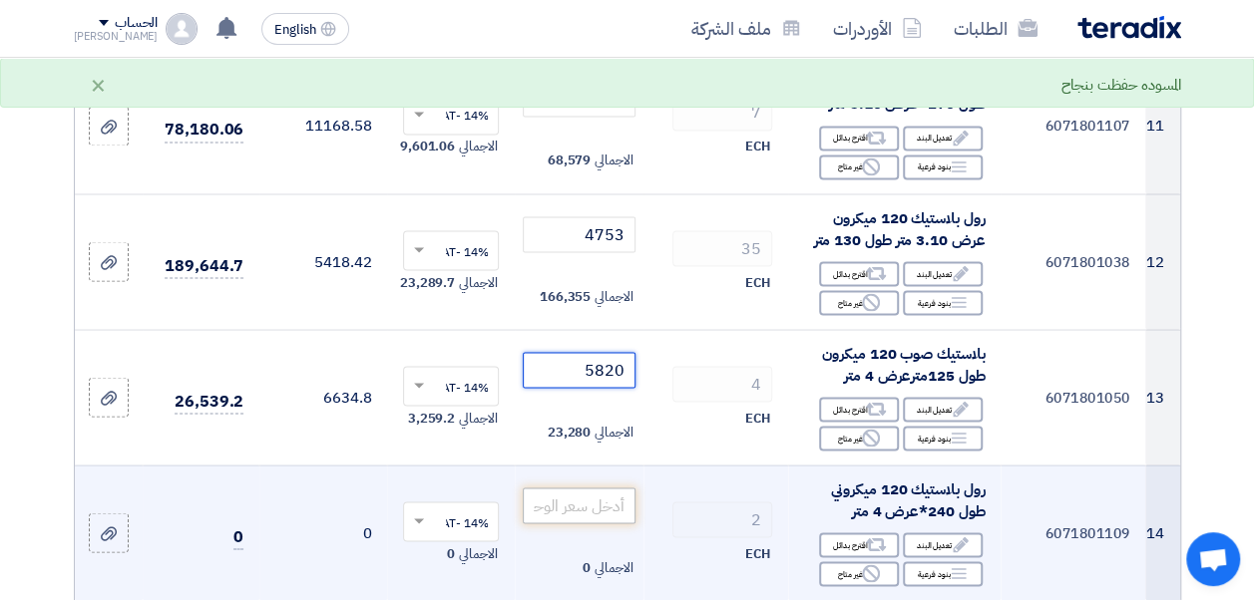
type input "5820"
click at [598, 512] on input "number" at bounding box center [579, 506] width 112 height 36
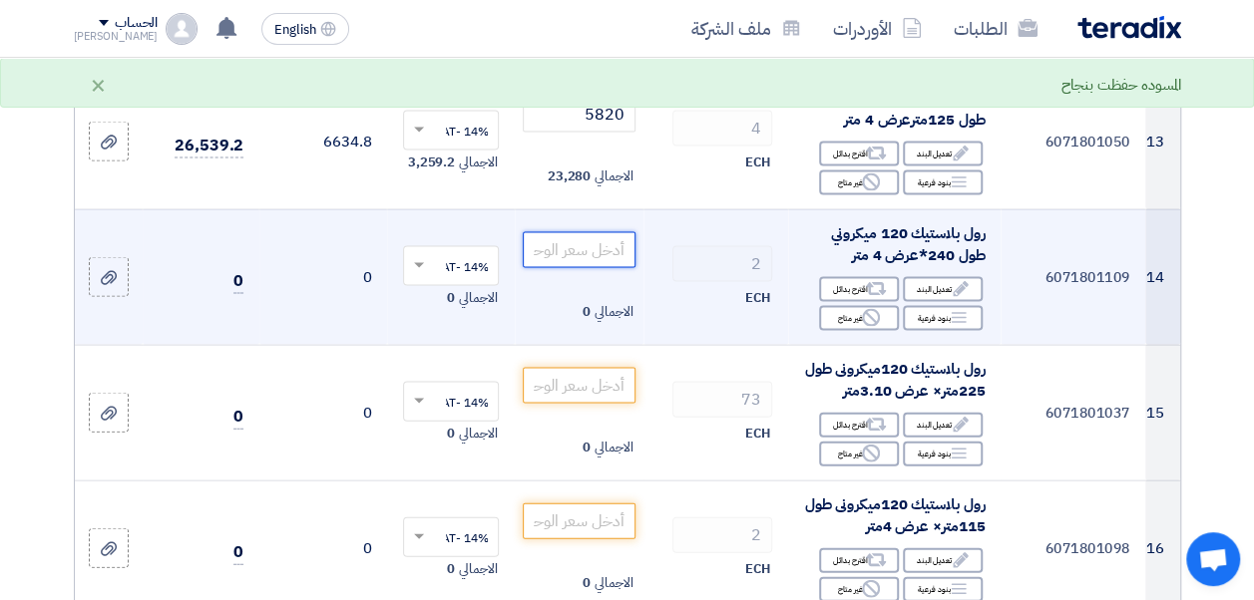
scroll to position [1979, 0]
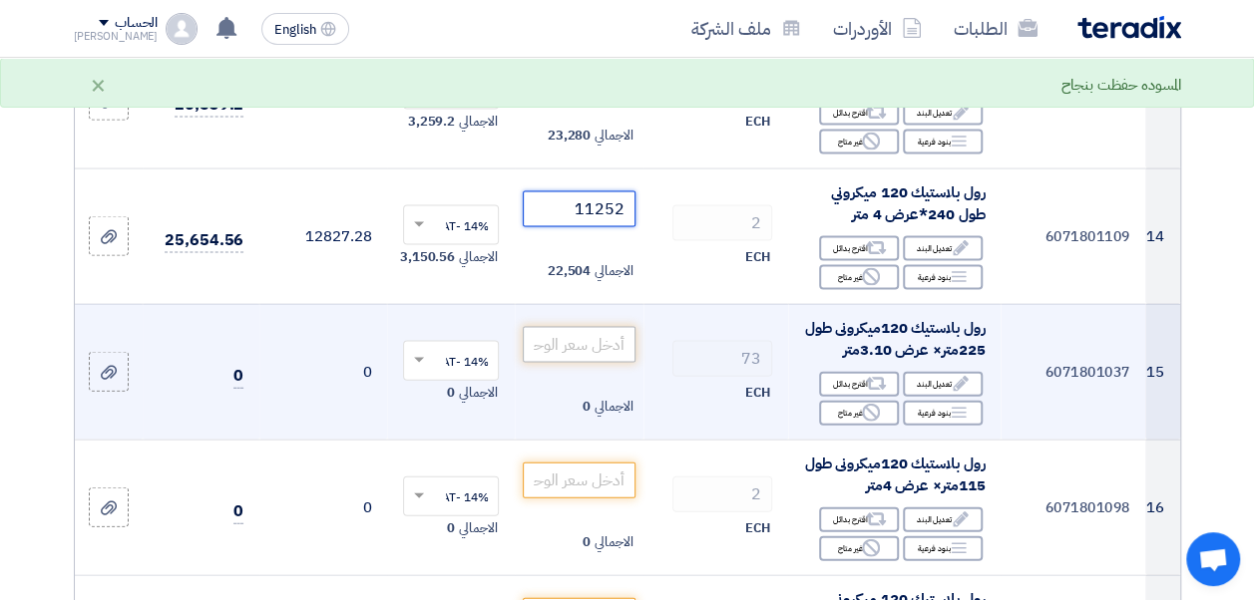
type input "11252"
click at [591, 343] on input "number" at bounding box center [579, 345] width 112 height 36
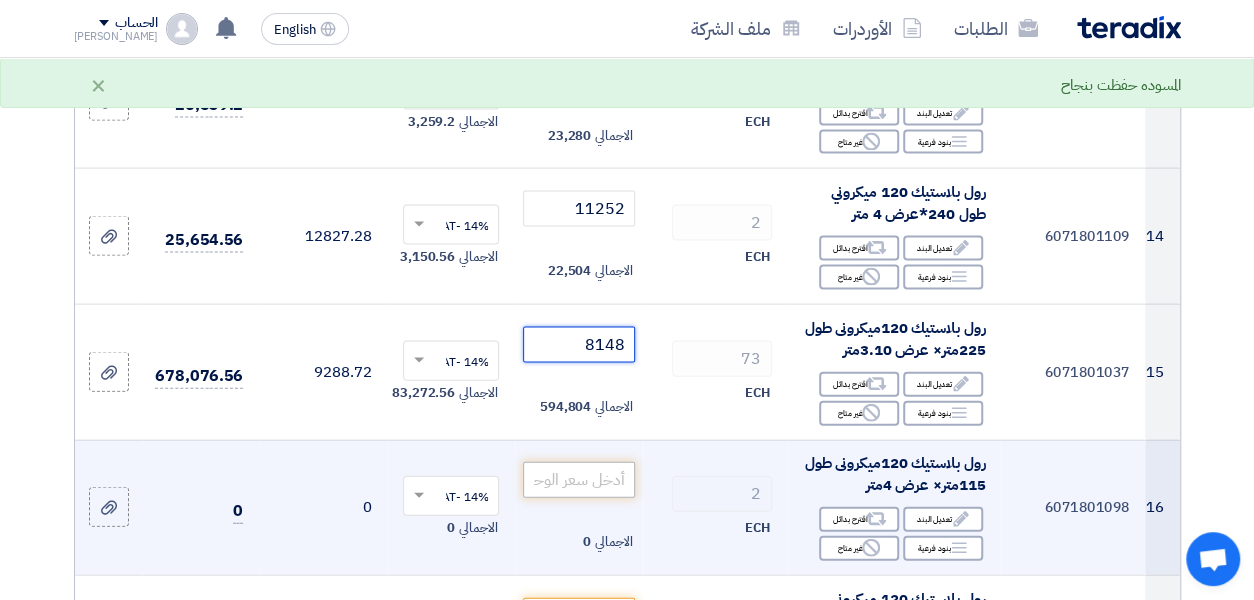
type input "8148"
click at [585, 489] on input "number" at bounding box center [579, 481] width 112 height 36
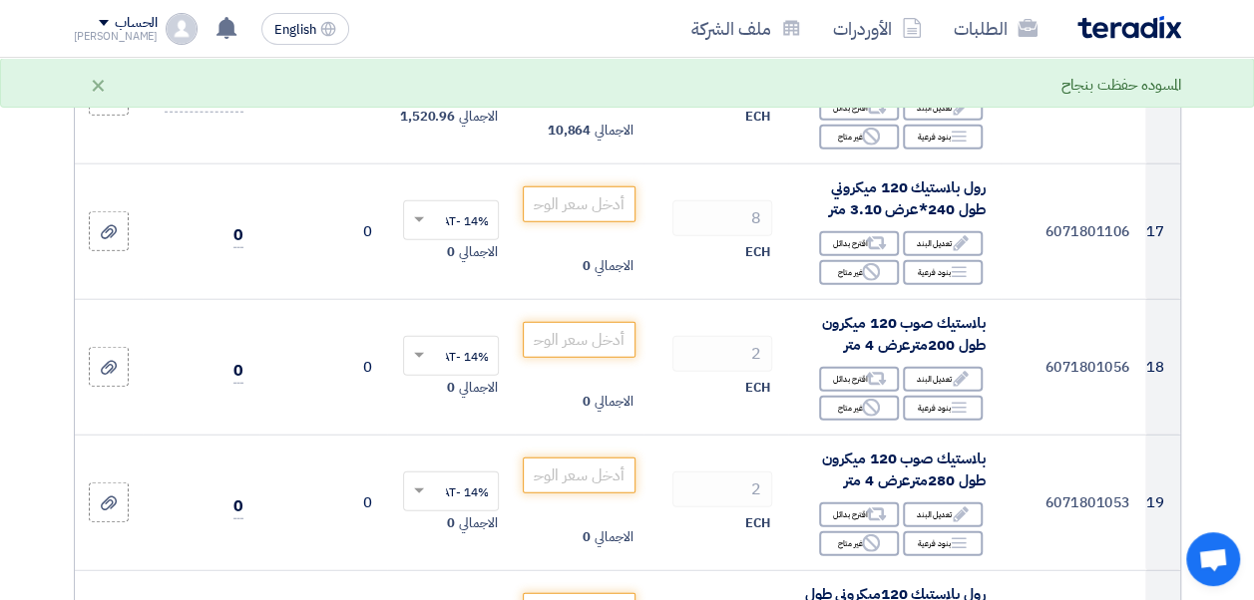
scroll to position [2418, 0]
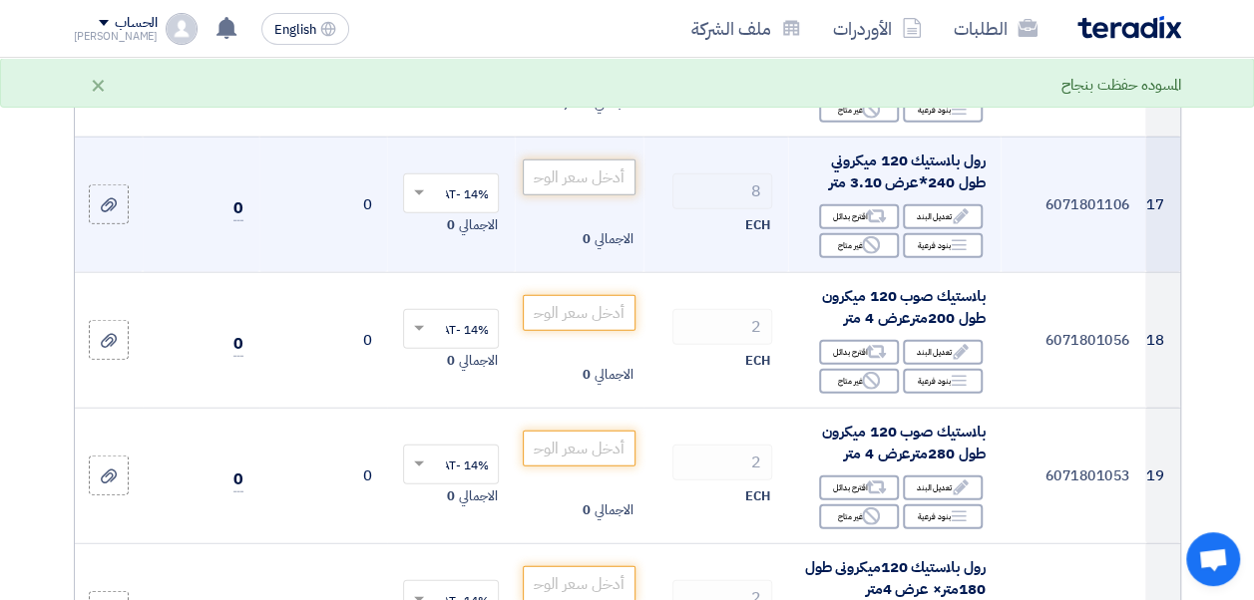
type input "5432"
click at [567, 182] on input "number" at bounding box center [579, 178] width 112 height 36
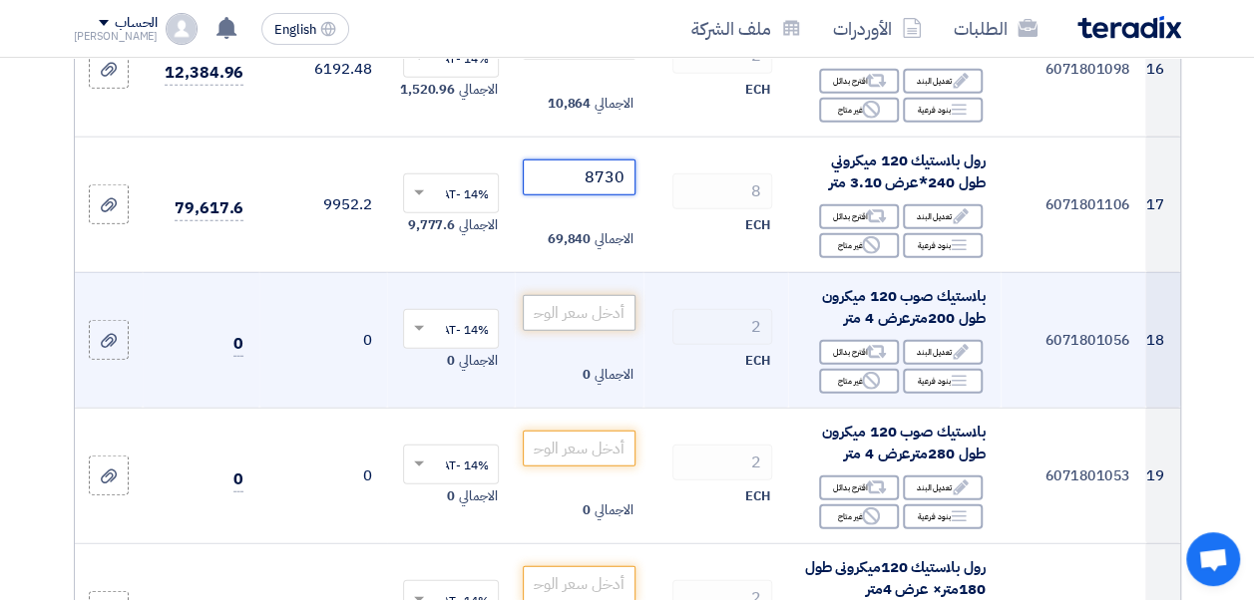
type input "8730"
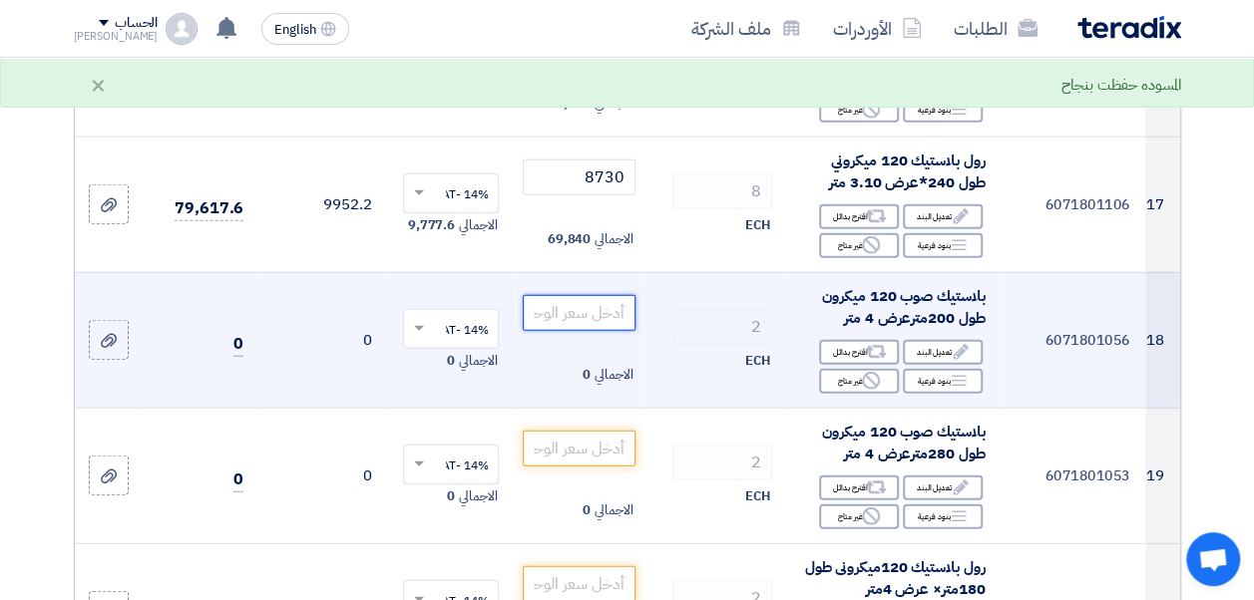
click at [596, 317] on input "number" at bounding box center [579, 313] width 112 height 36
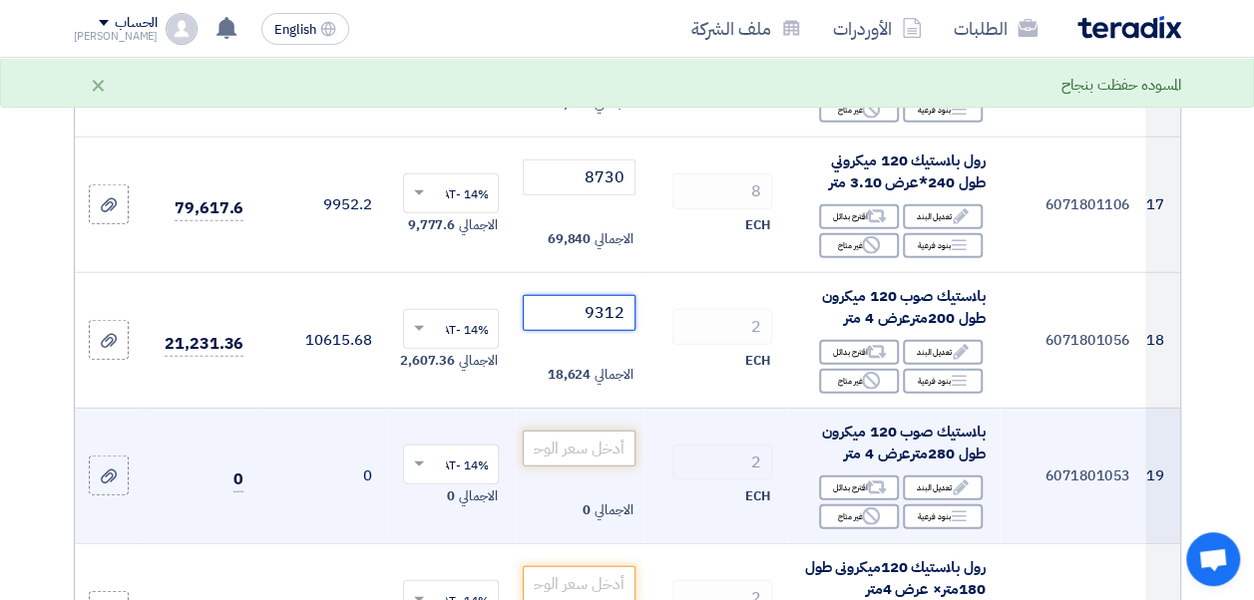
type input "9312"
click at [598, 449] on input "number" at bounding box center [579, 449] width 112 height 36
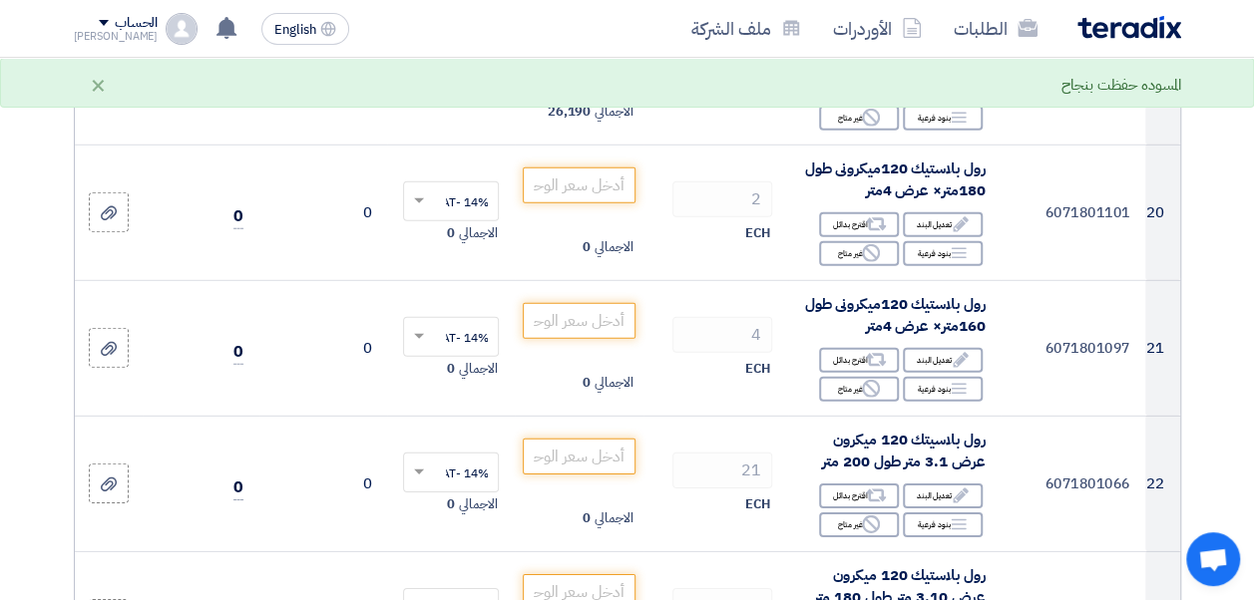
scroll to position [2817, 0]
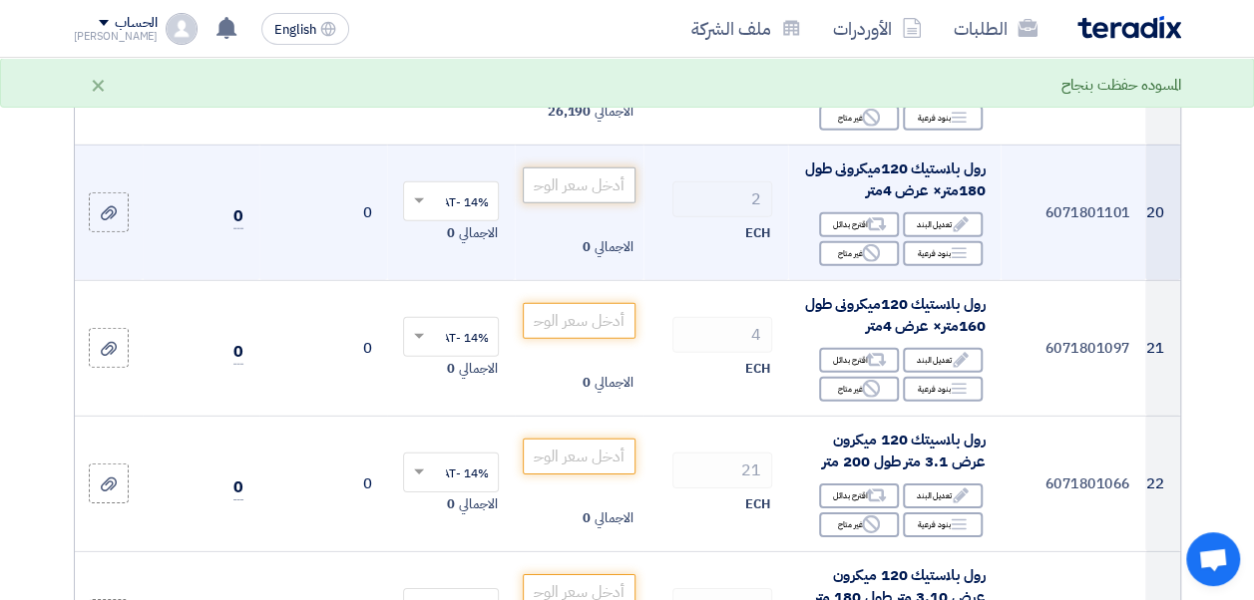
type input "13095"
click at [577, 199] on input "number" at bounding box center [579, 186] width 112 height 36
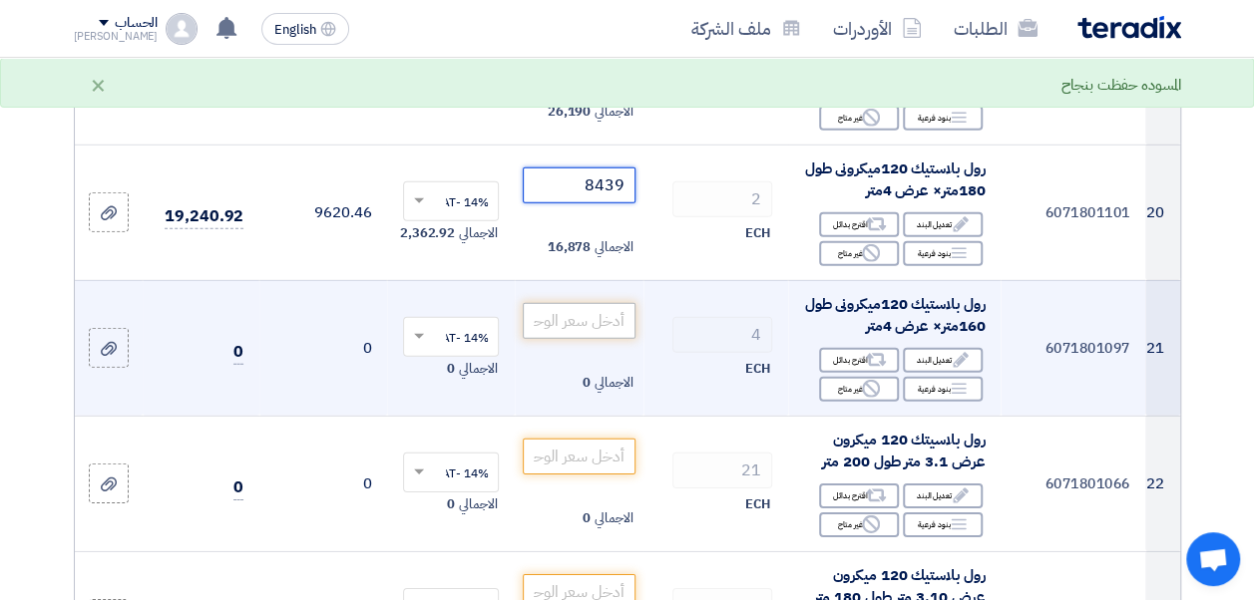
type input "8439"
click at [581, 319] on input "number" at bounding box center [579, 321] width 112 height 36
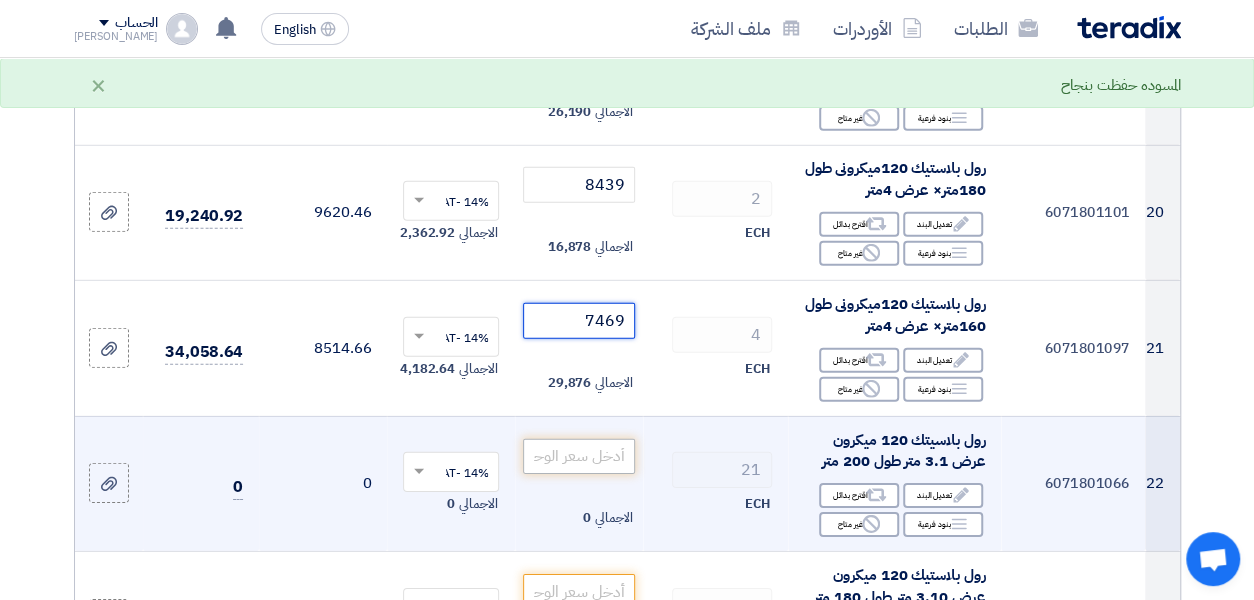
type input "7469"
click at [577, 461] on input "number" at bounding box center [579, 457] width 112 height 36
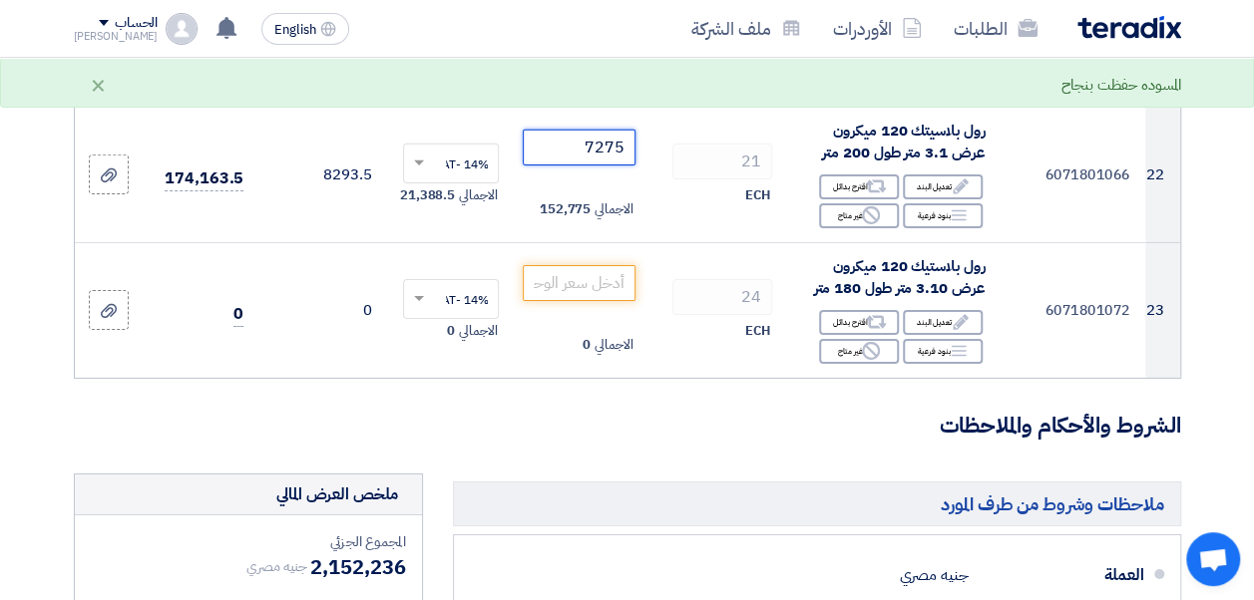
scroll to position [3136, 0]
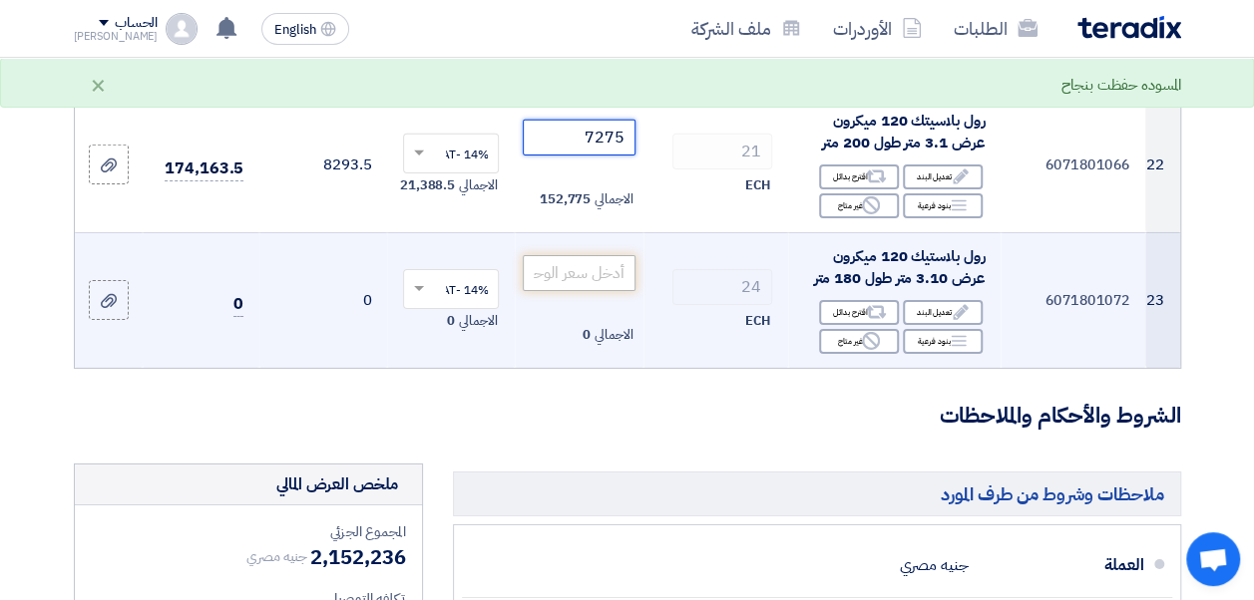
type input "7275"
click at [591, 272] on input "number" at bounding box center [579, 273] width 112 height 36
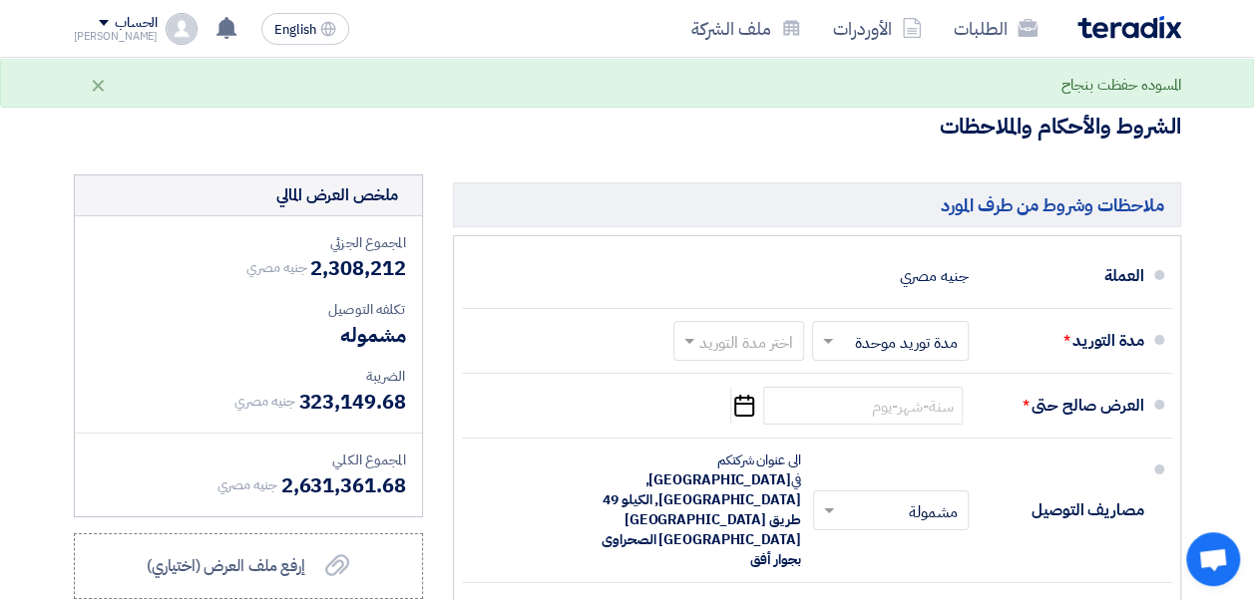
scroll to position [3455, 0]
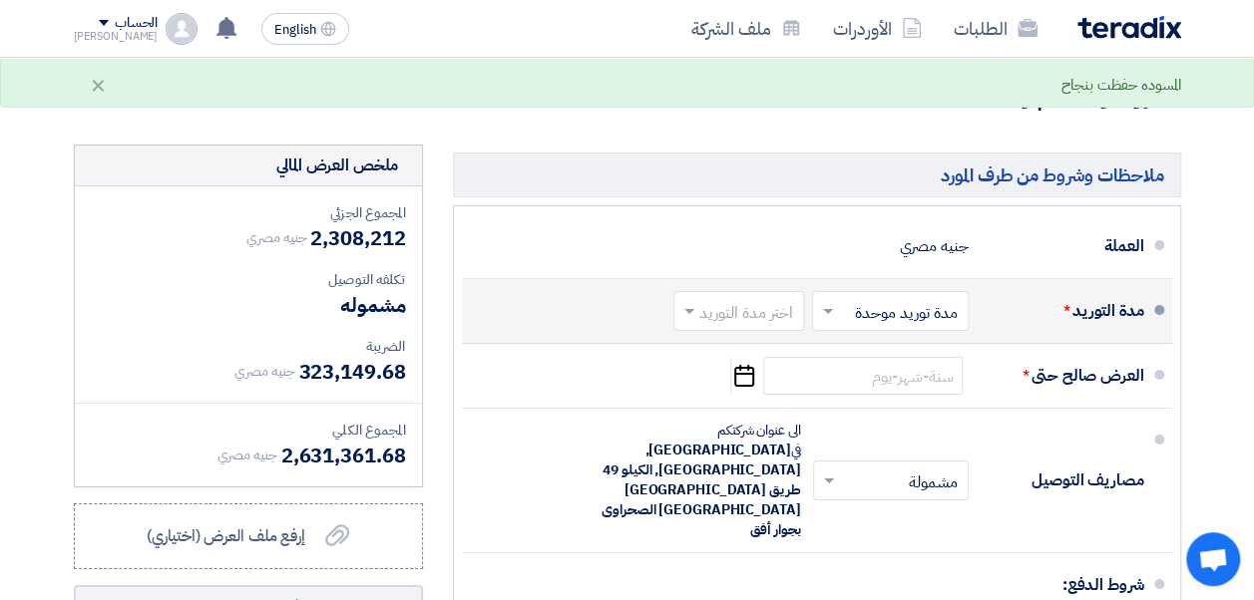
type input "6499"
click at [689, 321] on span at bounding box center [686, 311] width 25 height 20
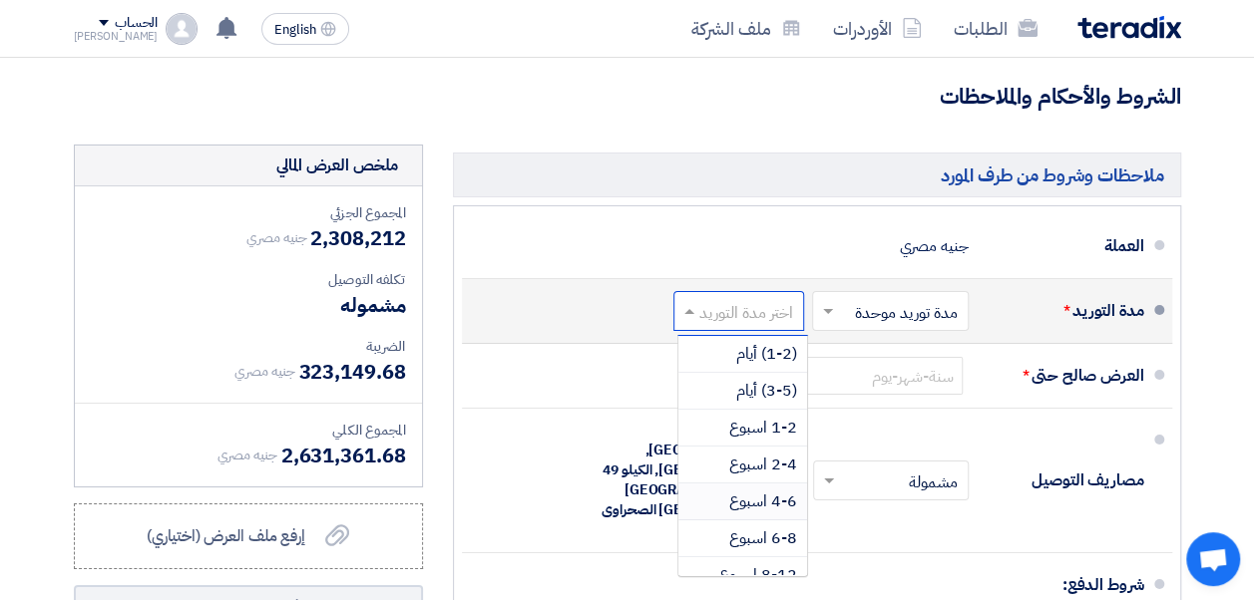
click at [758, 521] on div "4-6 اسبوع" at bounding box center [742, 502] width 129 height 37
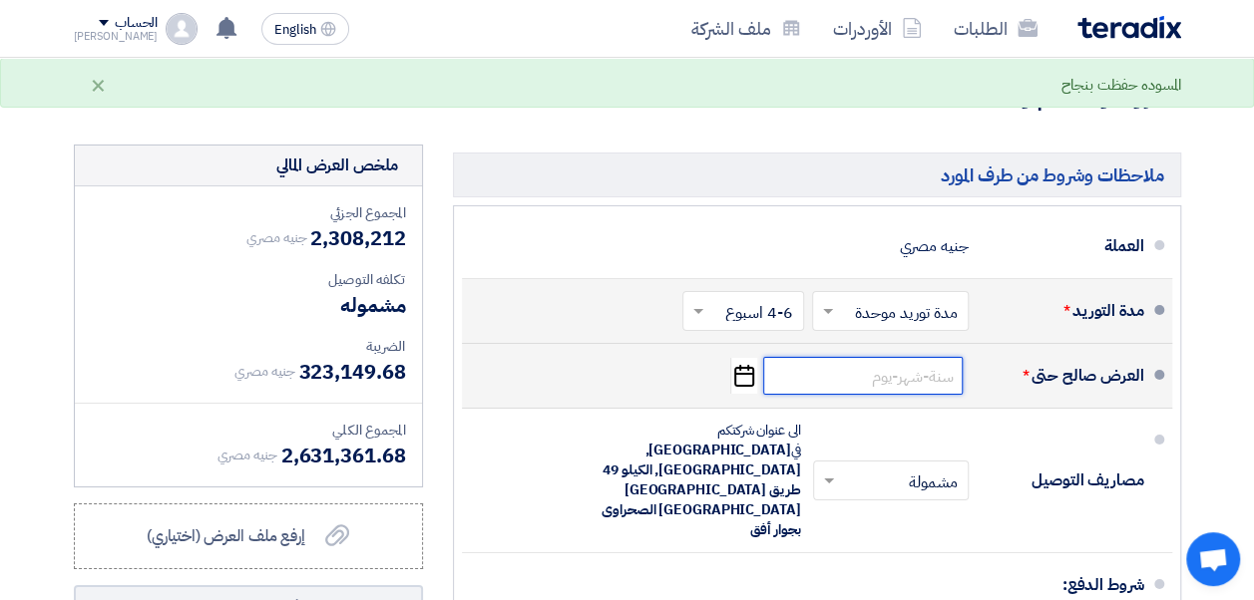
click at [776, 382] on input at bounding box center [862, 376] width 199 height 38
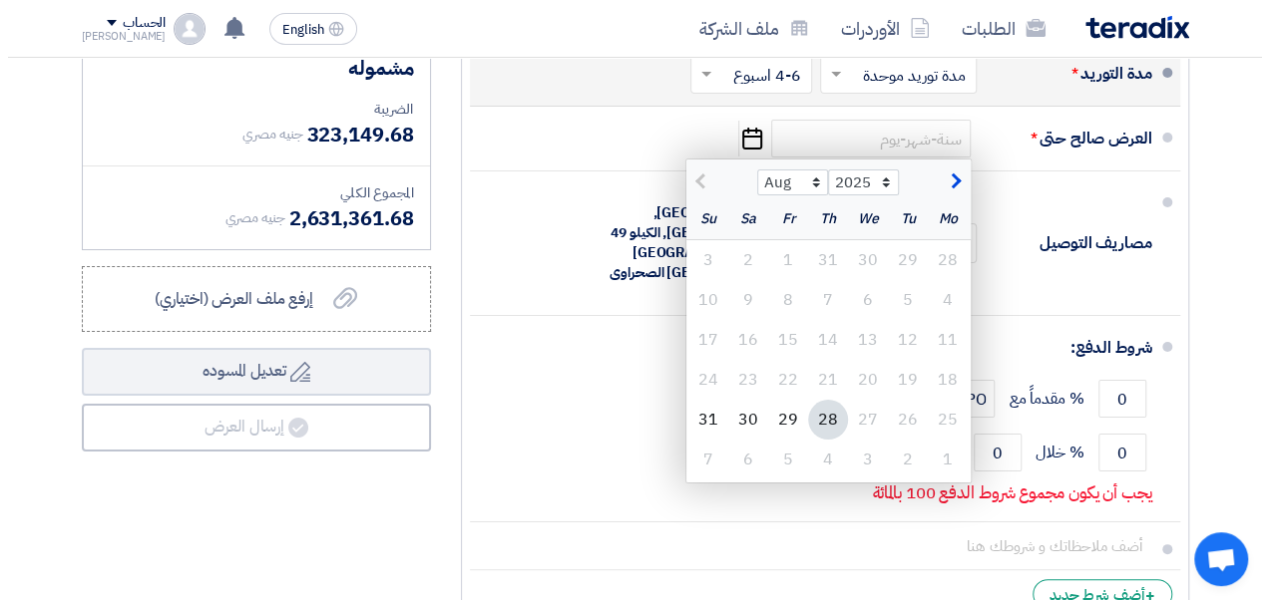
scroll to position [3734, 0]
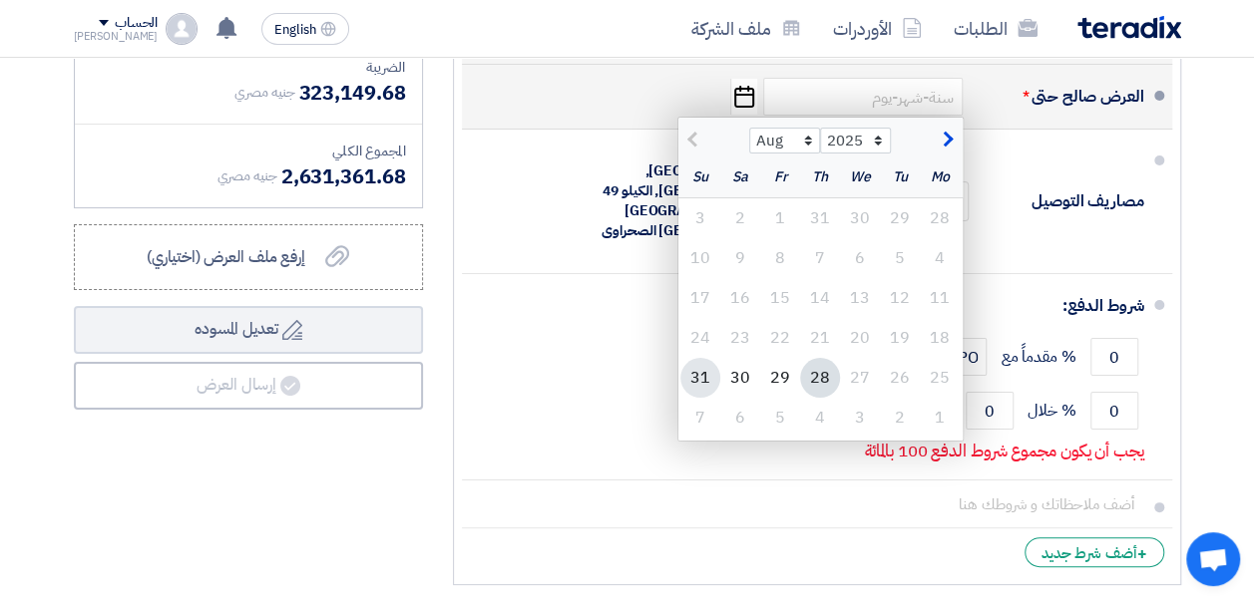
click at [707, 380] on div "31" at bounding box center [700, 378] width 40 height 40
type input "[DATE]"
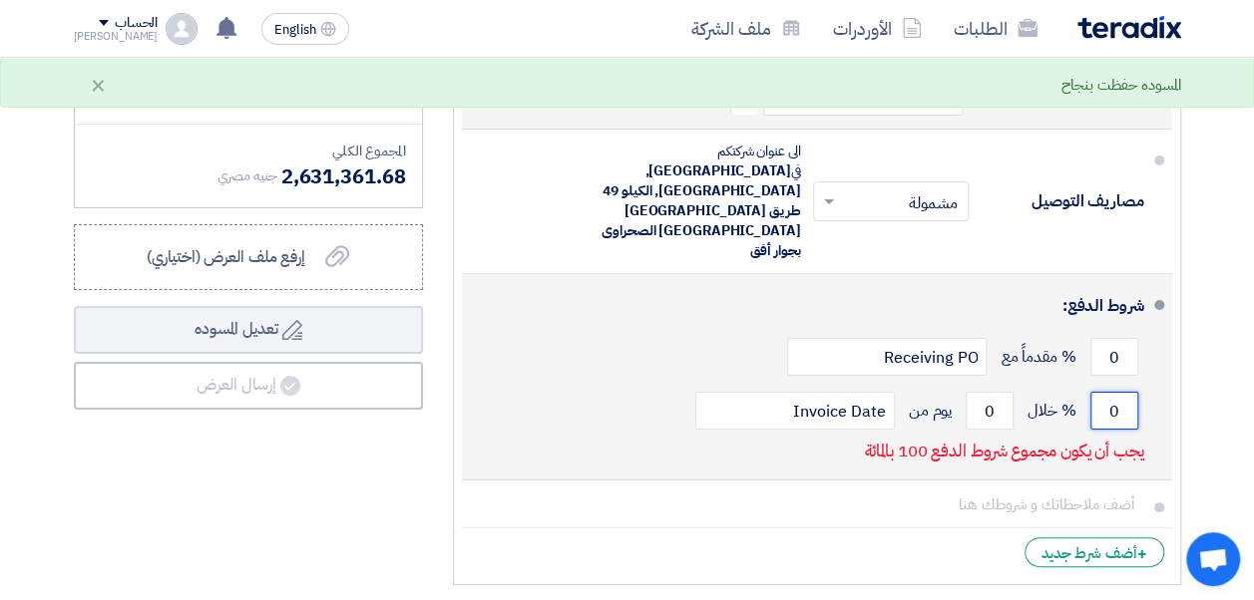
click at [1009, 392] on input "0" at bounding box center [1114, 411] width 48 height 38
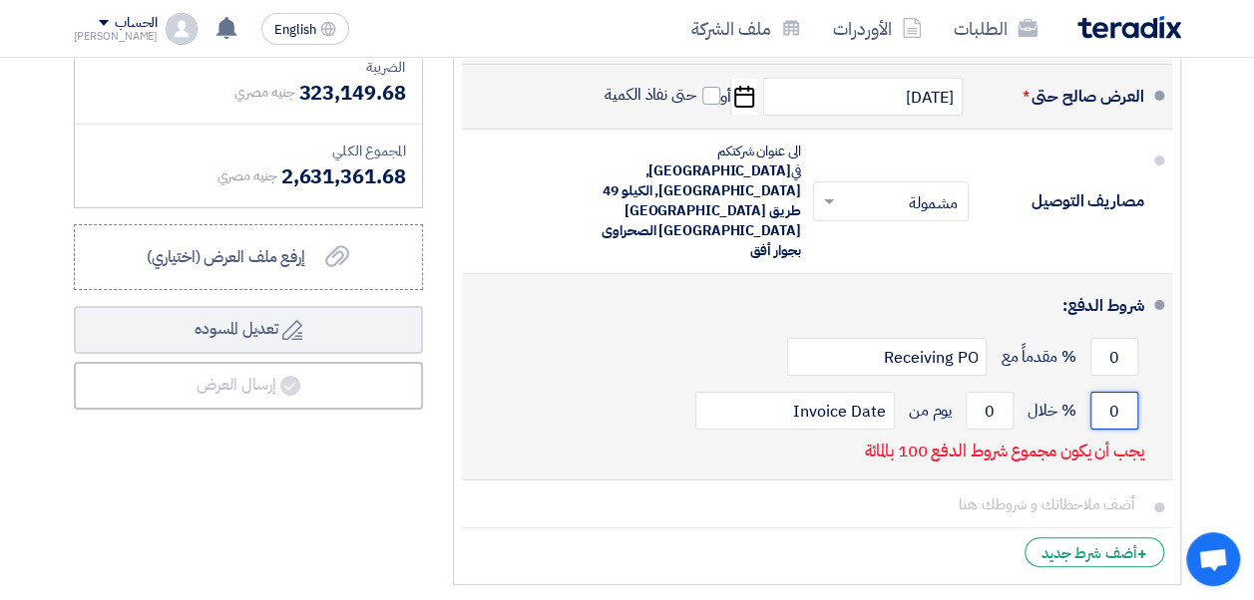
click at [1009, 392] on input "0" at bounding box center [1114, 411] width 48 height 38
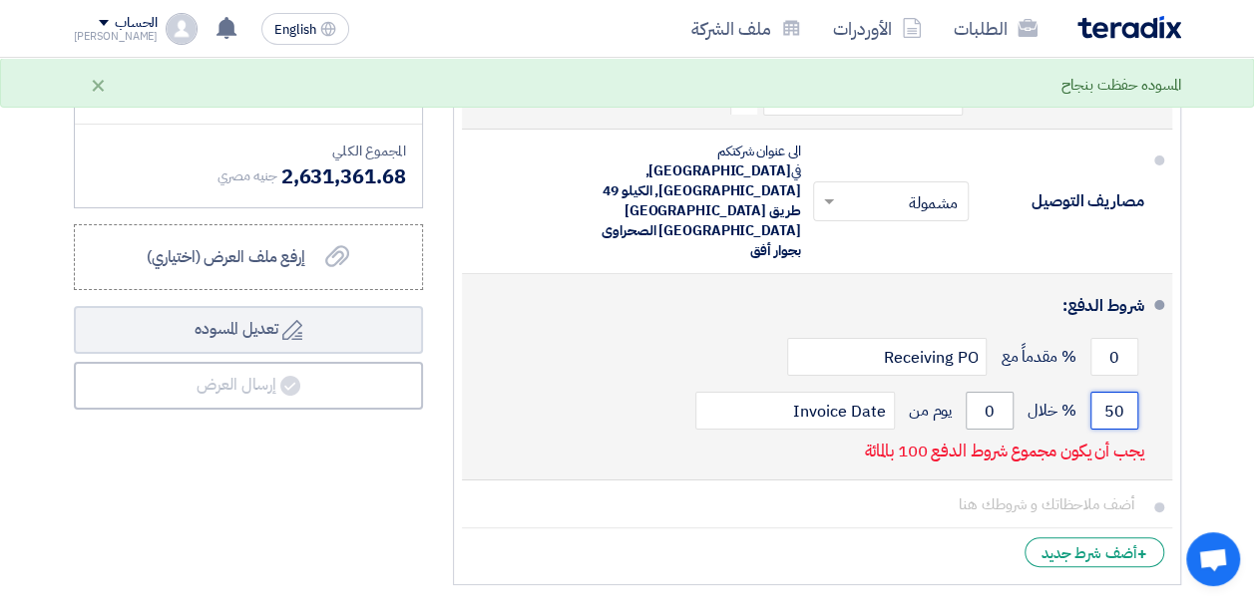
type input "50"
click at [987, 392] on input "0" at bounding box center [990, 411] width 48 height 38
type input "50"
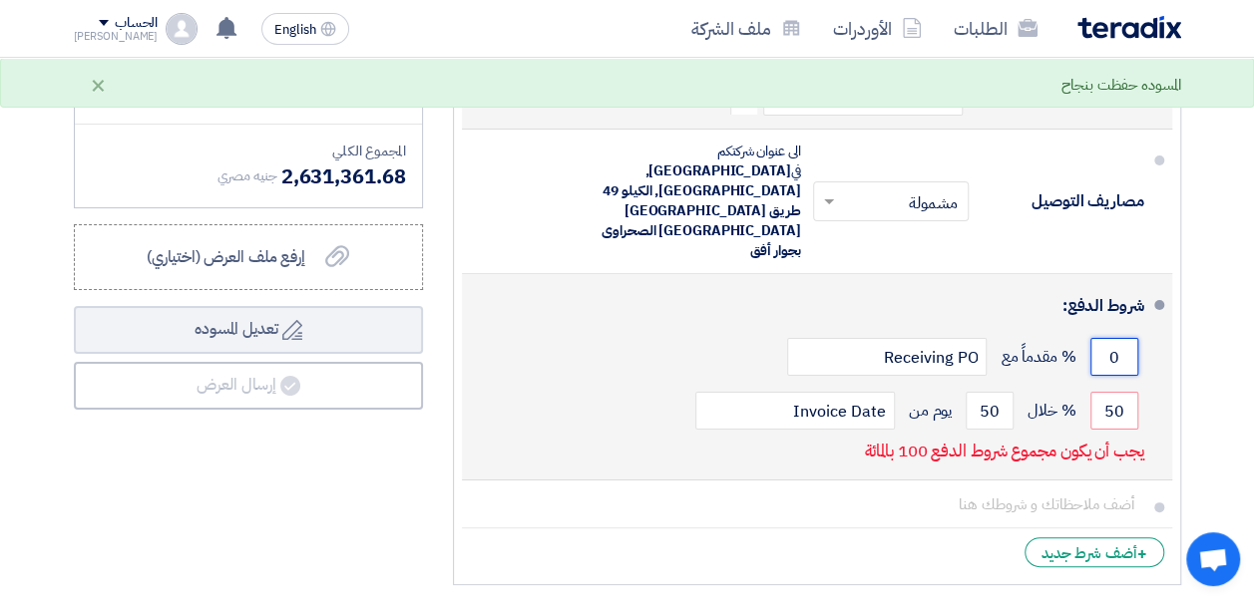
click at [1009, 338] on input "0" at bounding box center [1114, 357] width 48 height 38
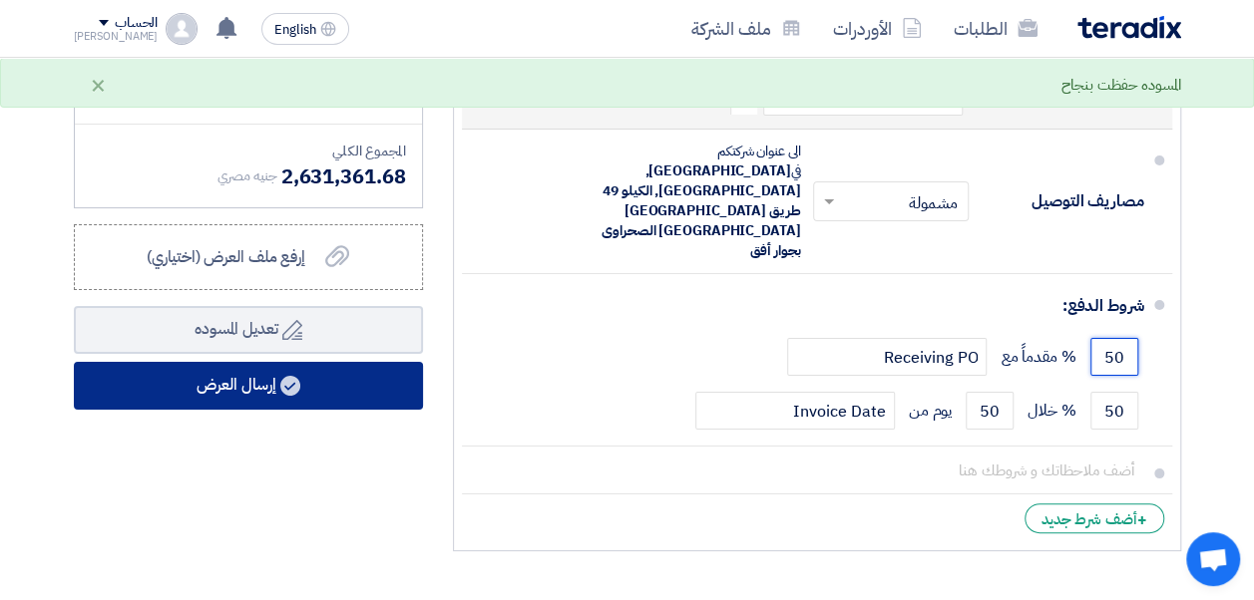
type input "50"
click at [297, 377] on button "إرسال العرض" at bounding box center [248, 386] width 349 height 48
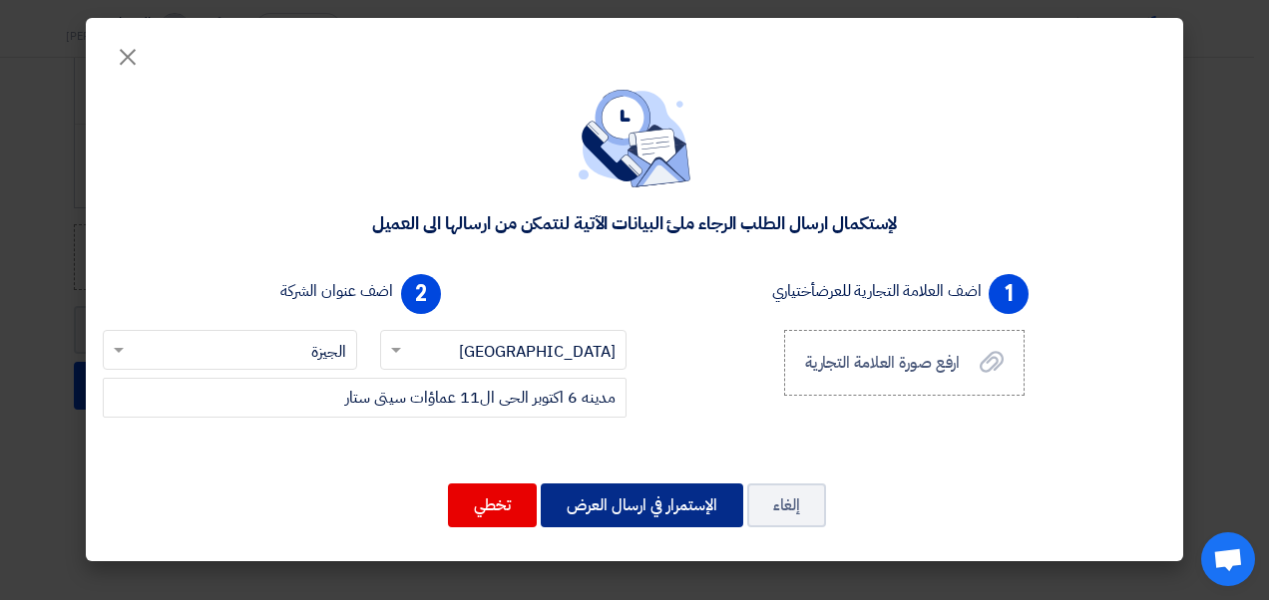
click at [600, 497] on button "الإستمرار في ارسال العرض" at bounding box center [642, 506] width 202 height 44
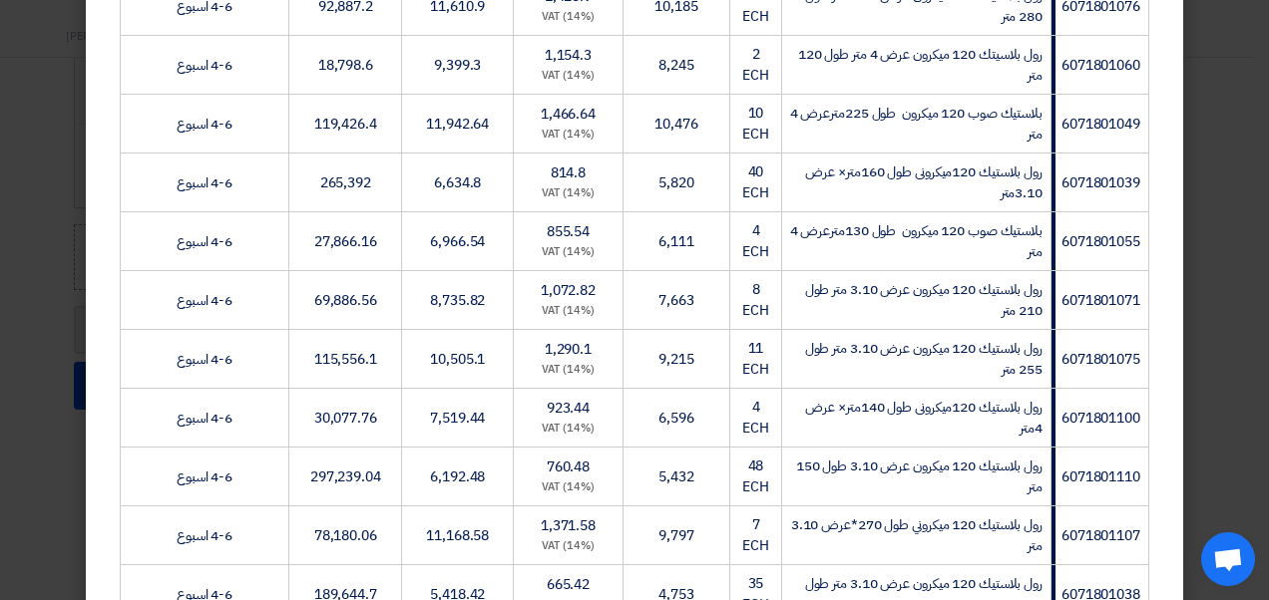
scroll to position [0, 0]
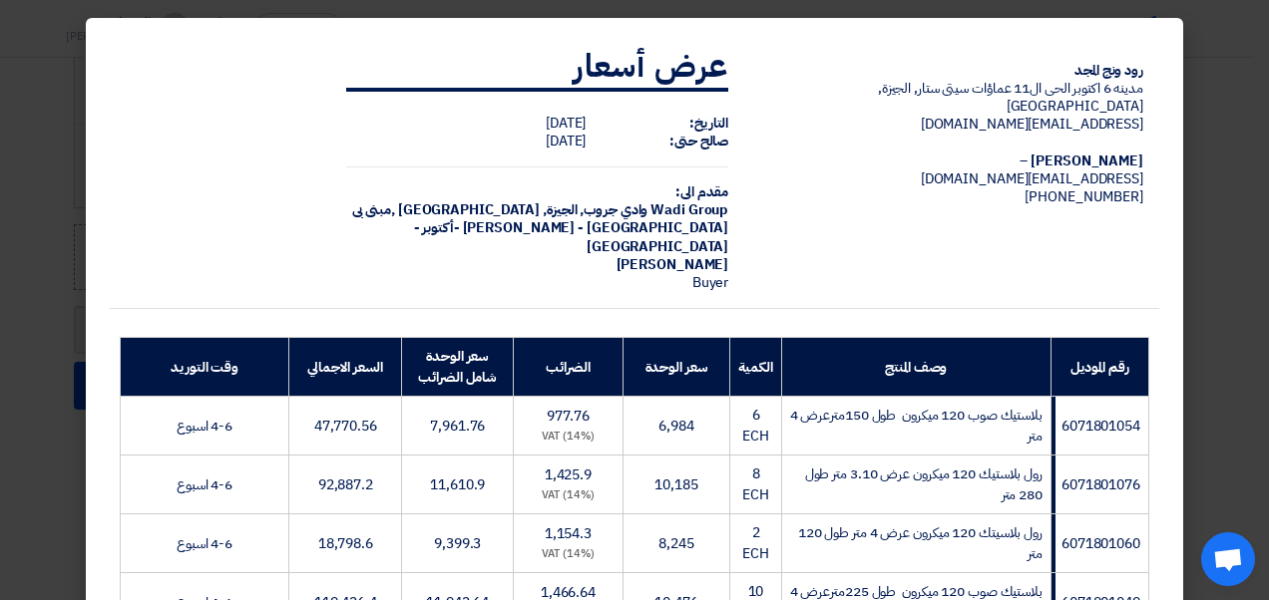
click at [925, 432] on td "بلاستيك صوب 120 ميكرون طول 150مترعرض 4 متر" at bounding box center [915, 426] width 269 height 59
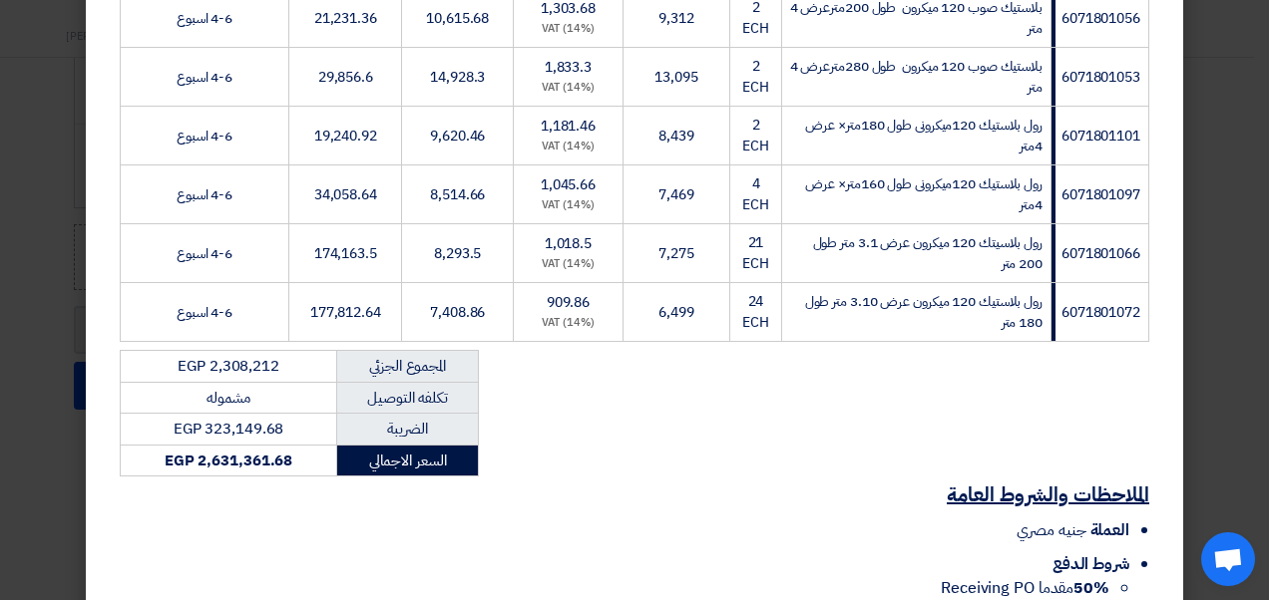
scroll to position [1588, 0]
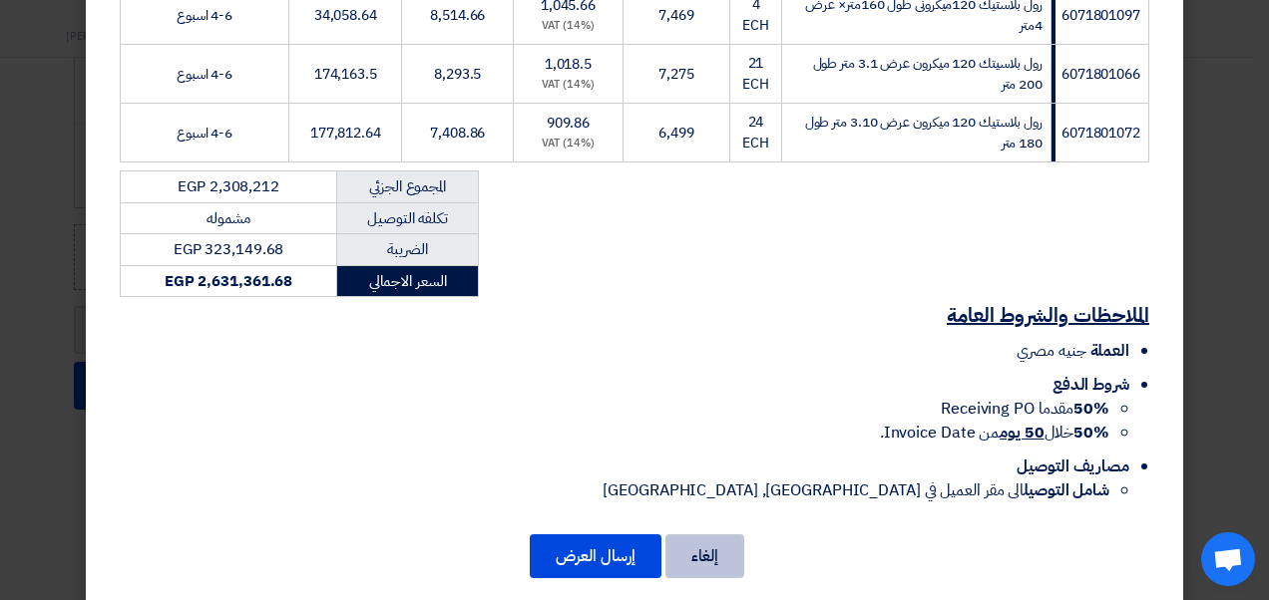
click at [691, 540] on button "إلغاء" at bounding box center [704, 557] width 79 height 44
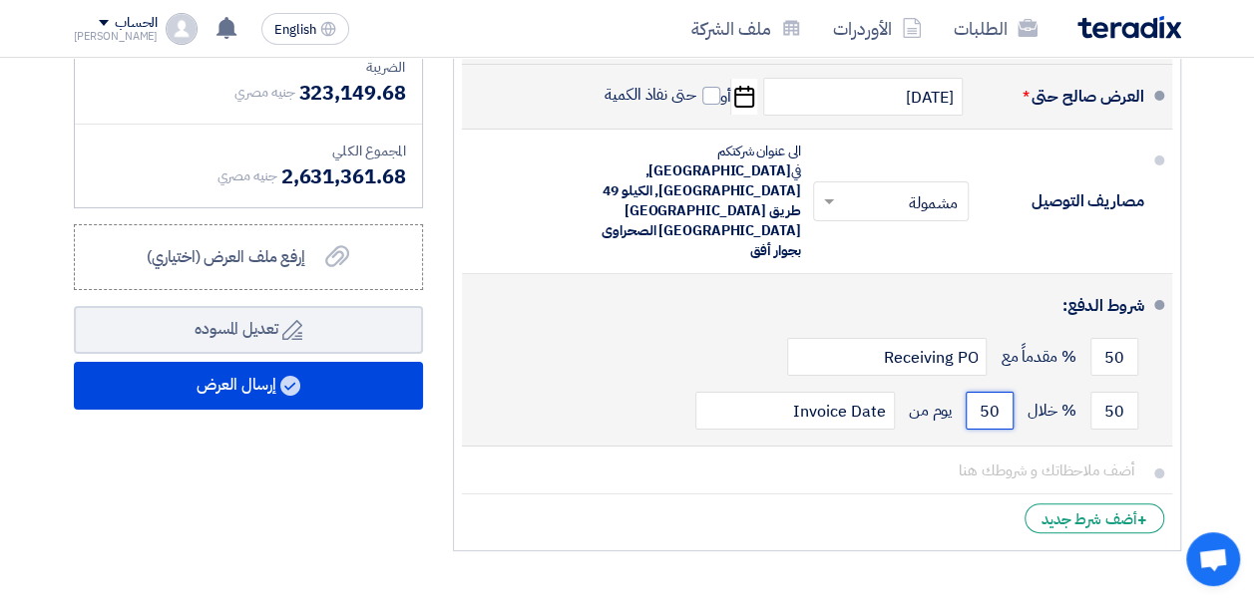
click at [984, 392] on input "50" at bounding box center [990, 411] width 48 height 38
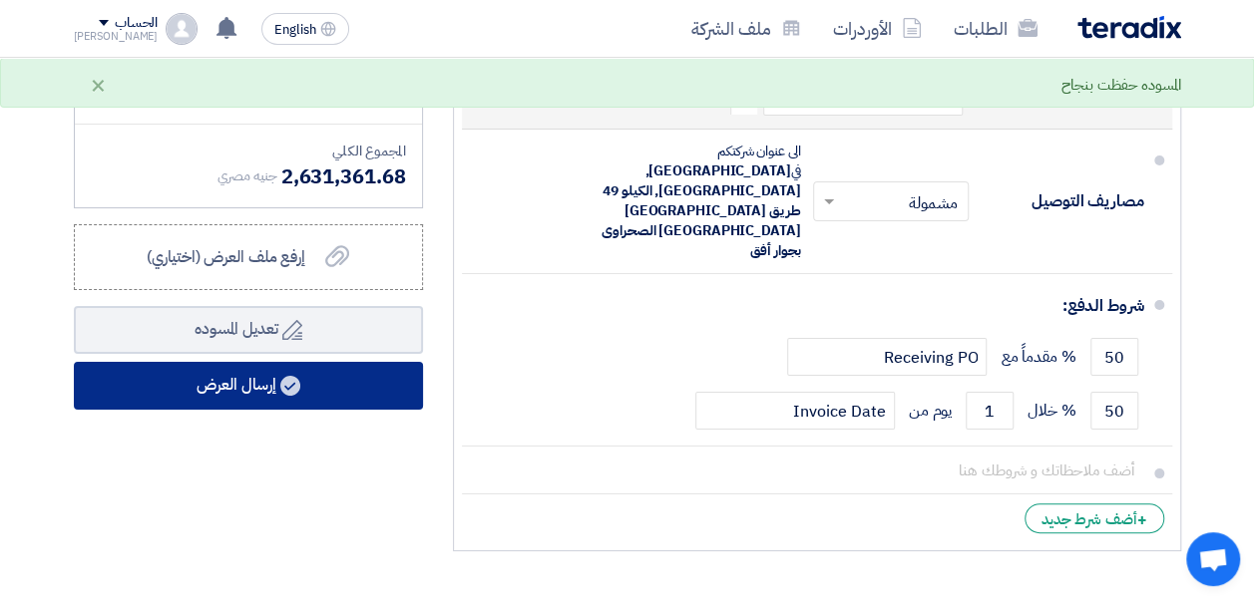
click at [369, 397] on button "إرسال العرض" at bounding box center [248, 386] width 349 height 48
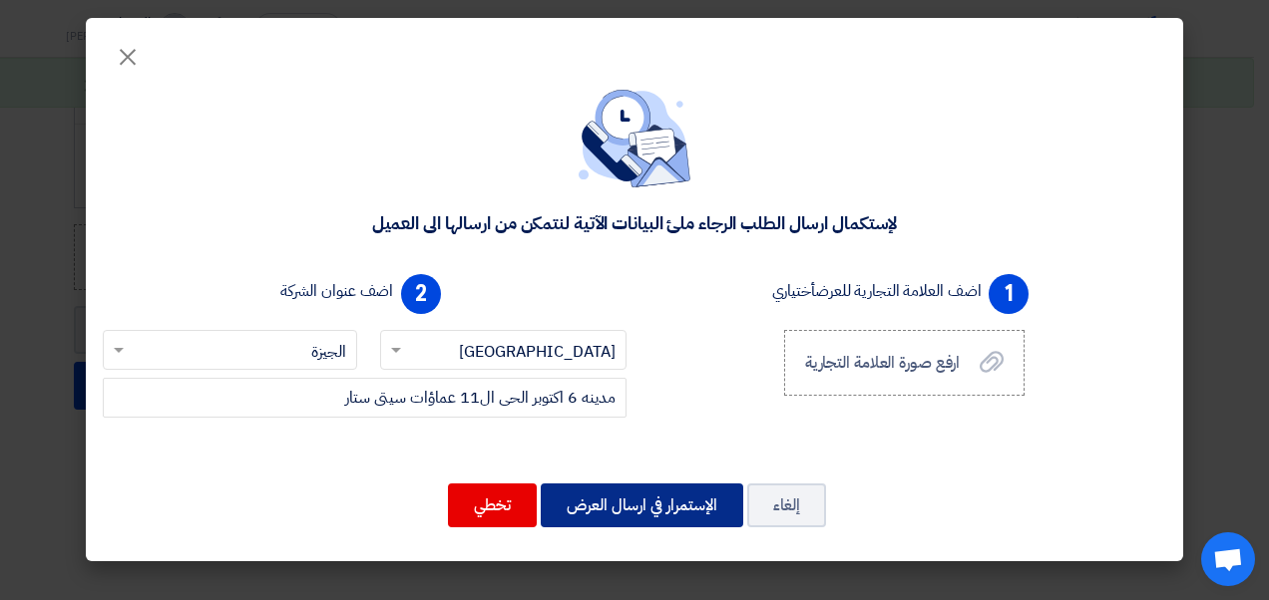
click at [638, 525] on button "الإستمرار في ارسال العرض" at bounding box center [642, 506] width 202 height 44
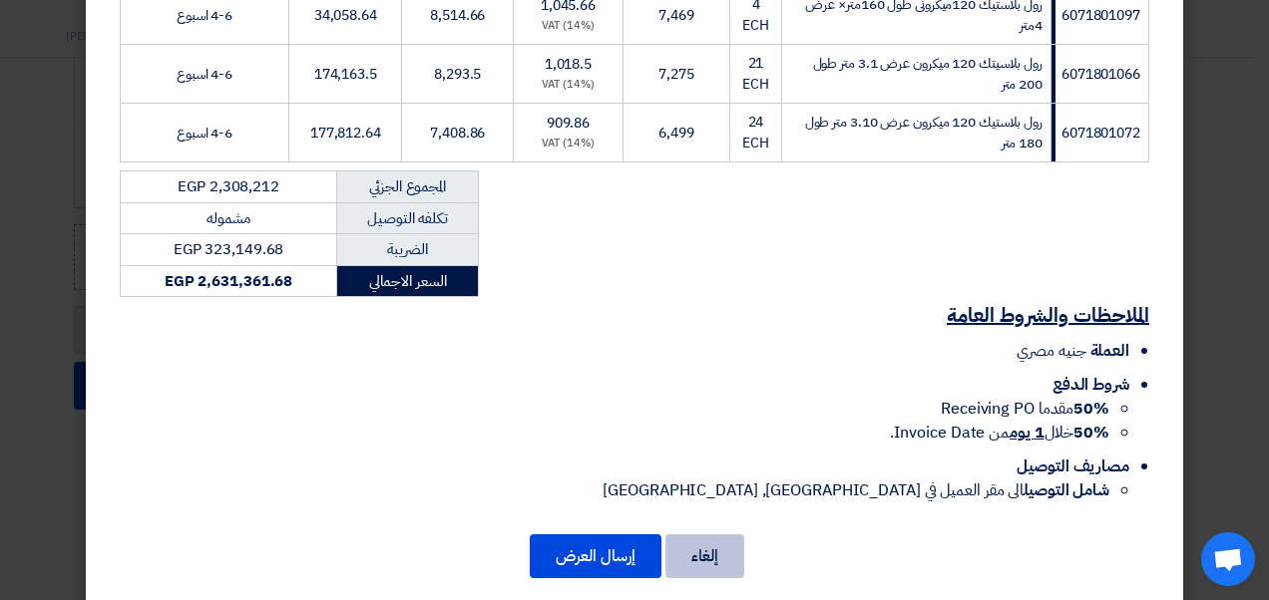
click at [716, 535] on button "إلغاء" at bounding box center [704, 557] width 79 height 44
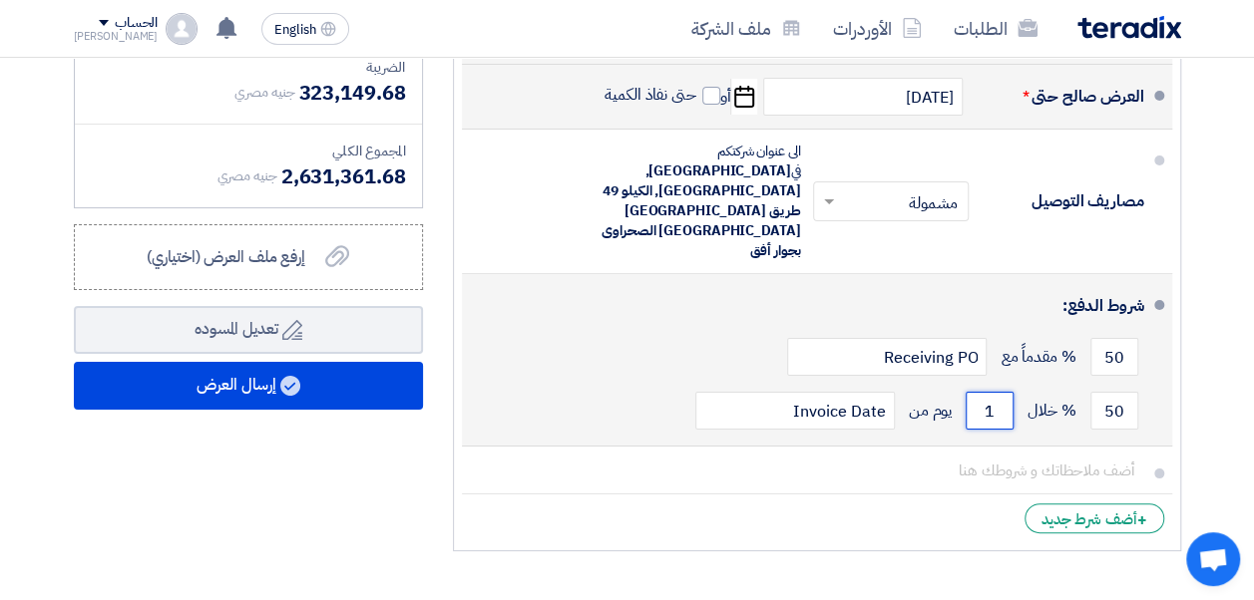
click at [979, 392] on input "1" at bounding box center [990, 411] width 48 height 38
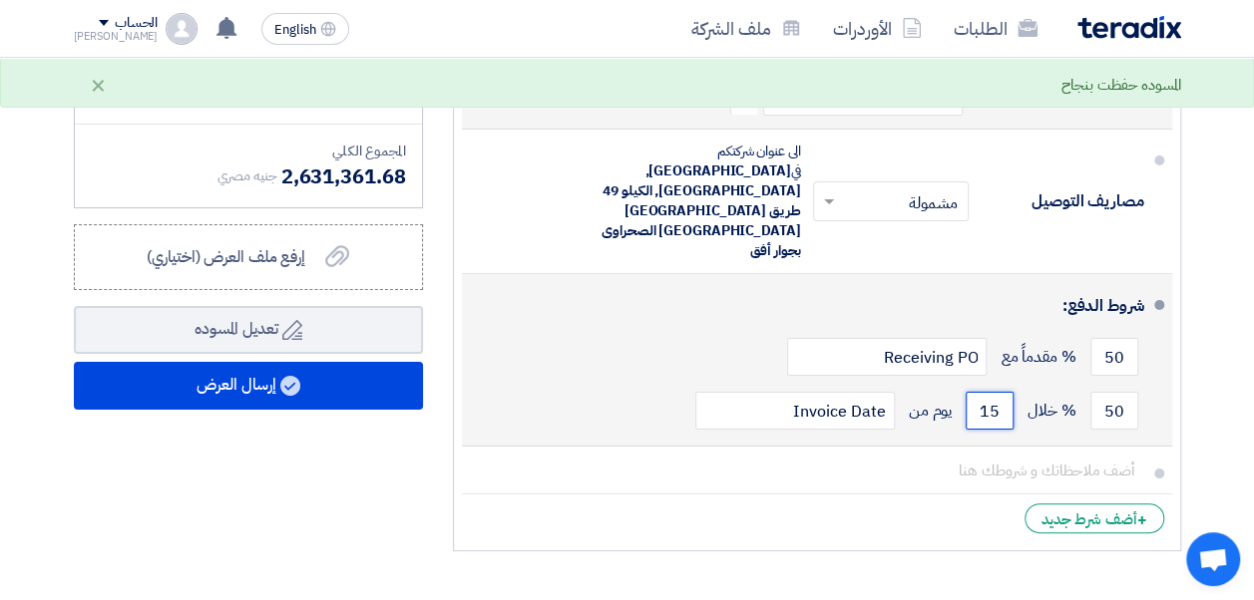
click at [992, 392] on input "15" at bounding box center [990, 411] width 48 height 38
type input "0"
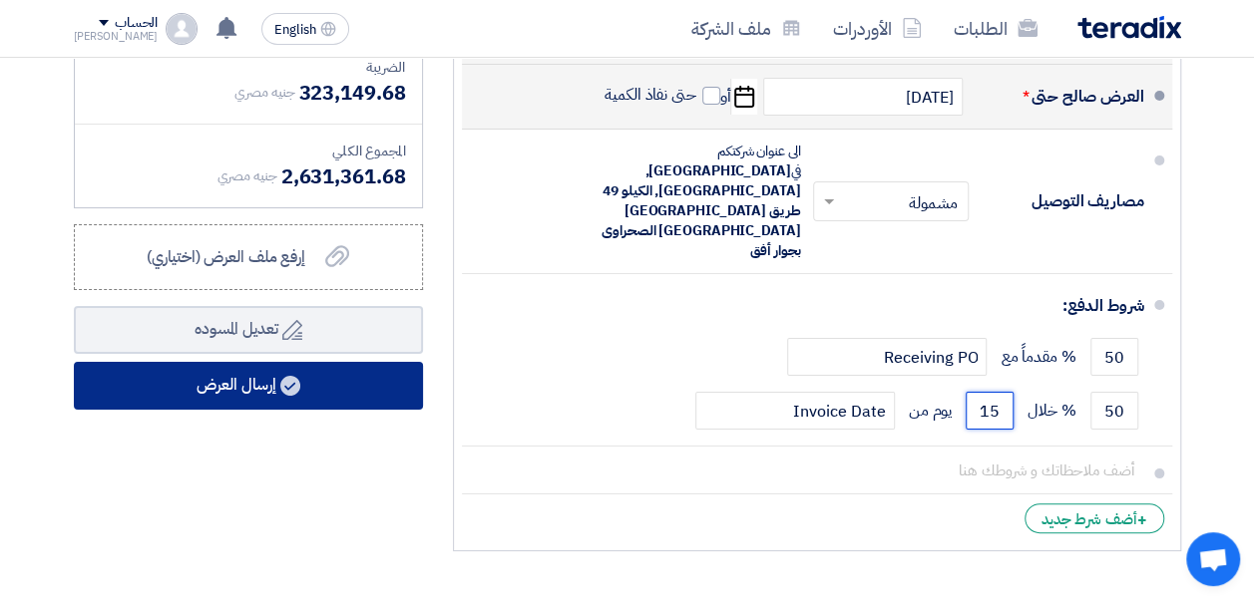
type input "15"
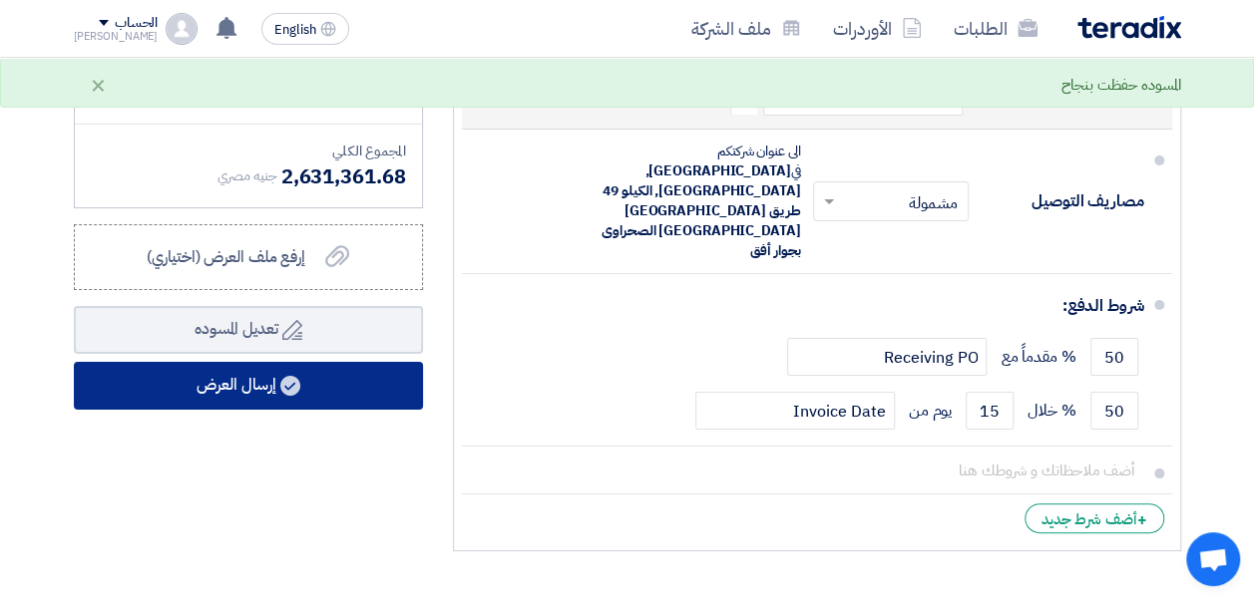
click at [321, 387] on button "إرسال العرض" at bounding box center [248, 386] width 349 height 48
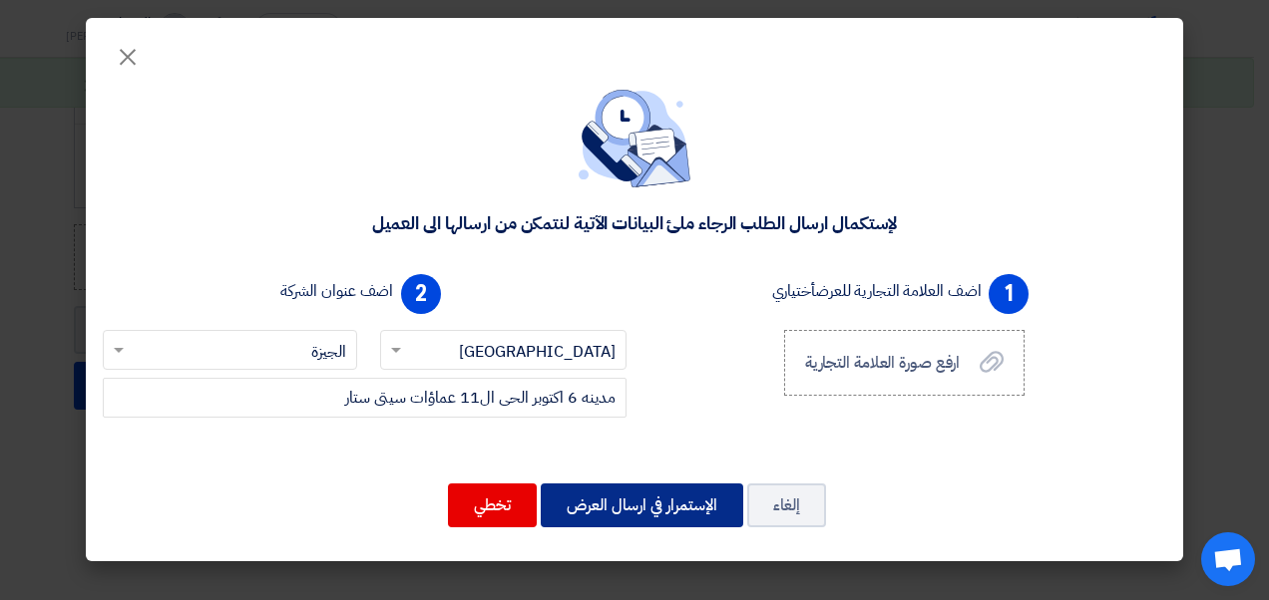
click at [697, 509] on button "الإستمرار في ارسال العرض" at bounding box center [642, 506] width 202 height 44
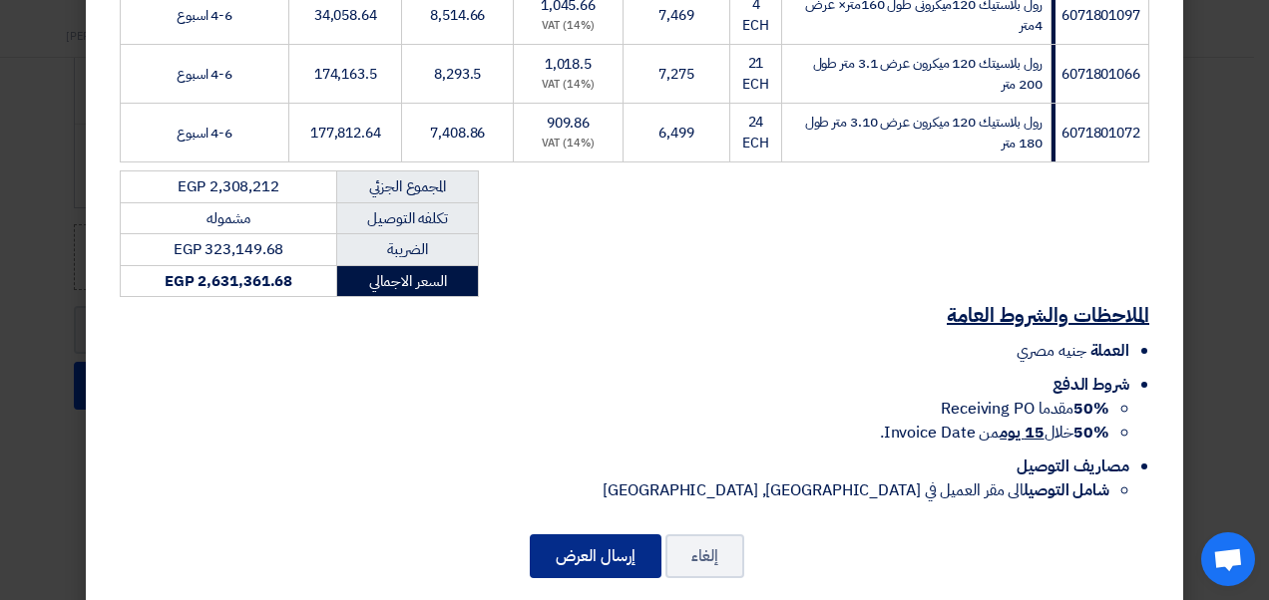
click at [606, 539] on button "إرسال العرض" at bounding box center [596, 557] width 132 height 44
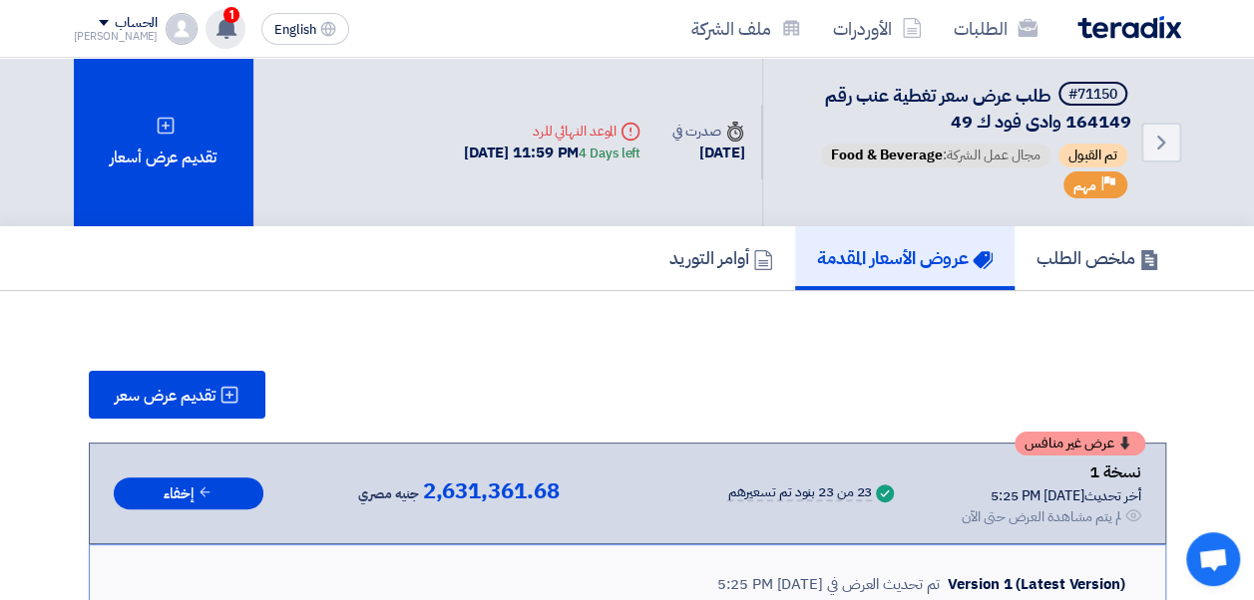
click at [213, 22] on div "1 عرض سعرك لطلب طلب عرض سعر تغطية عنب رقم 164149 وادى فود ك 49 لم يعد الان تناف…" at bounding box center [225, 29] width 40 height 40
